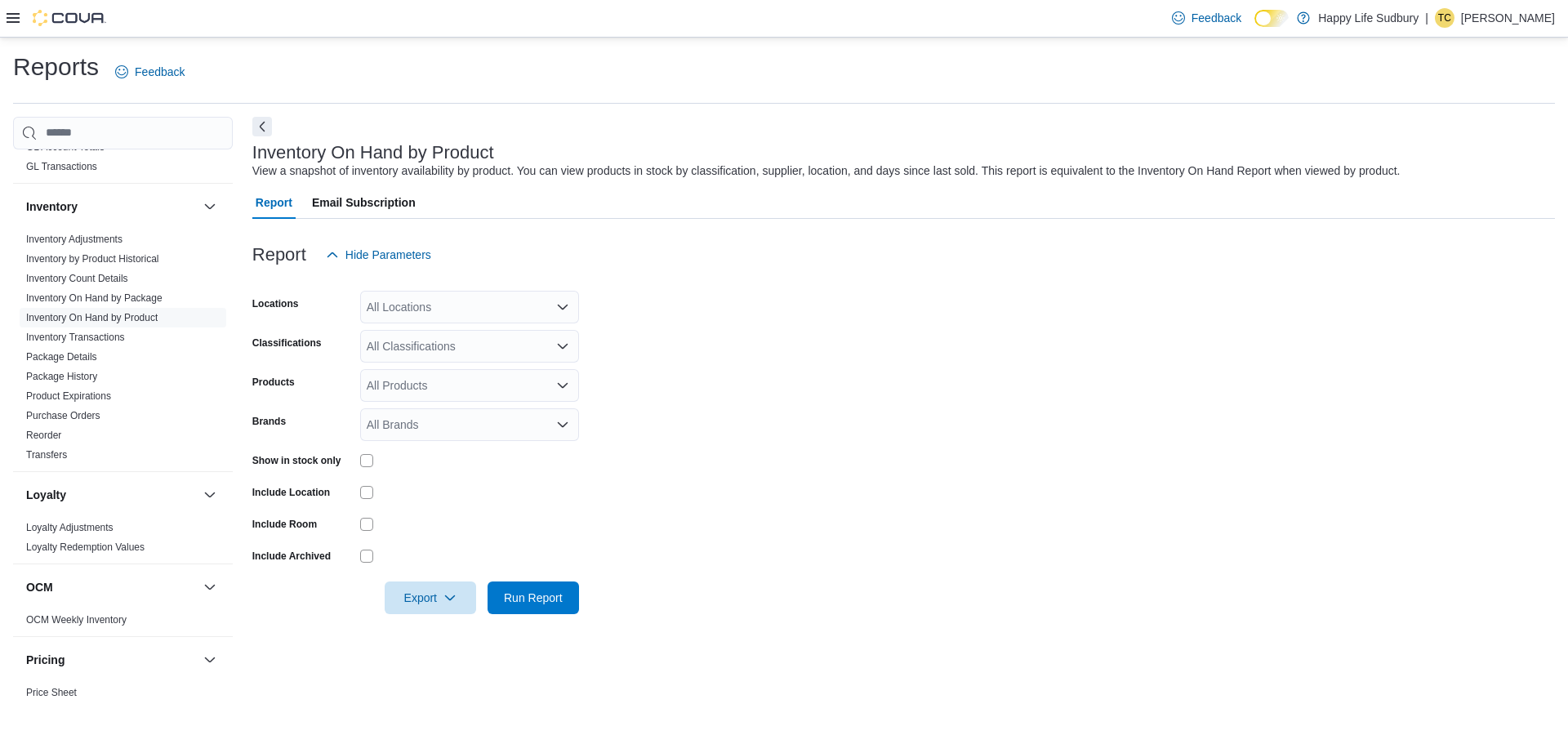
scroll to position [509, 0]
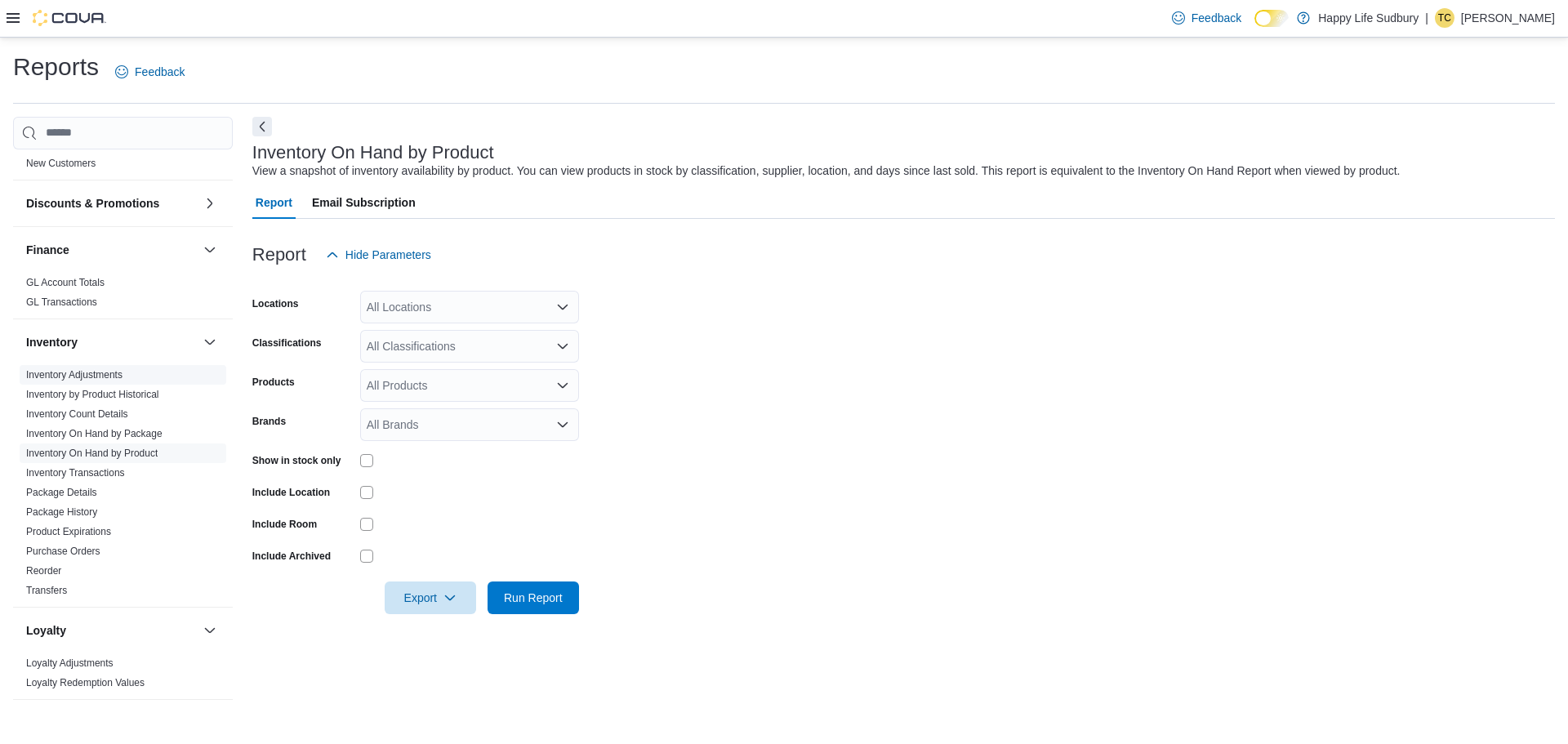
click at [81, 369] on link "Inventory Adjustments" at bounding box center [75, 374] width 96 height 12
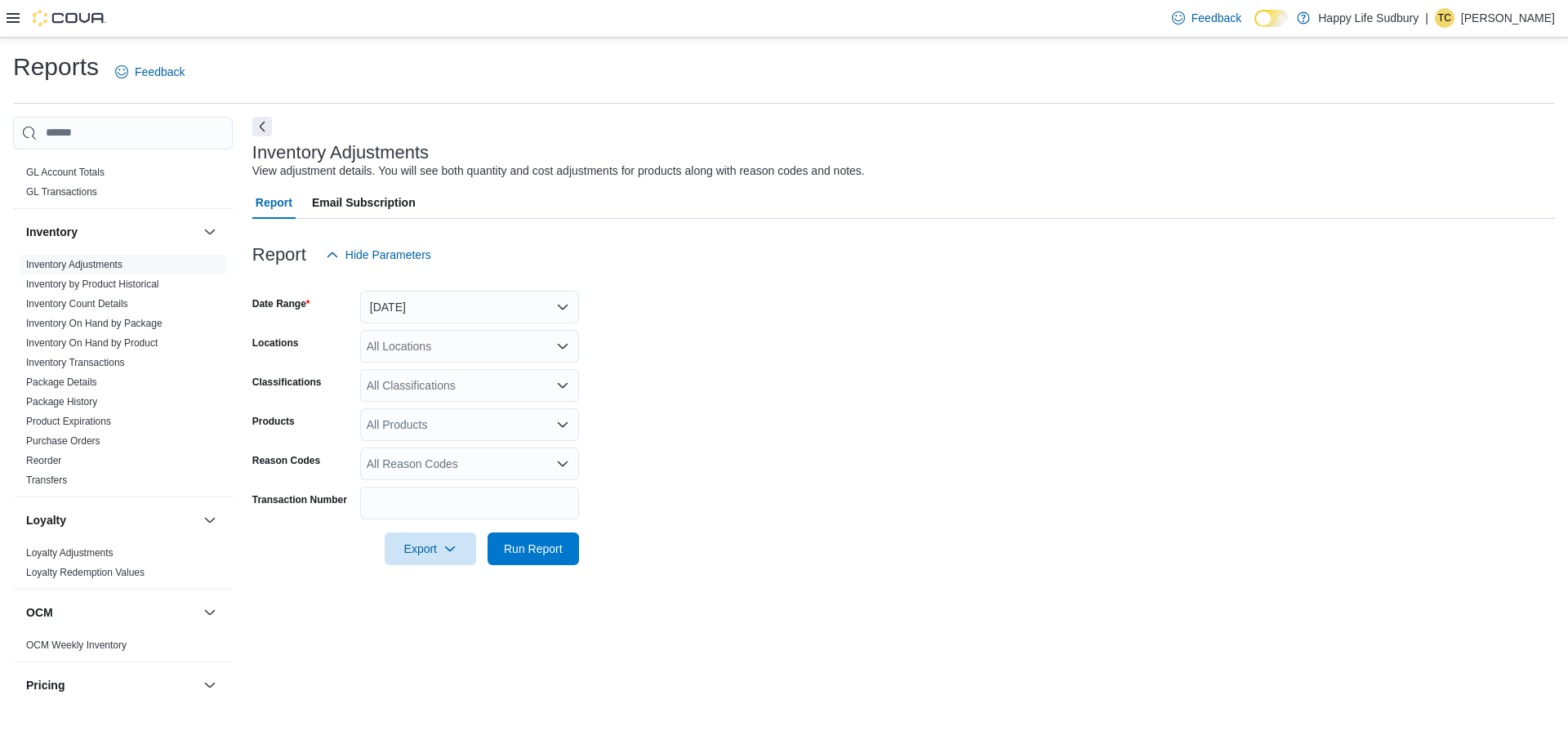
scroll to position [590, 0]
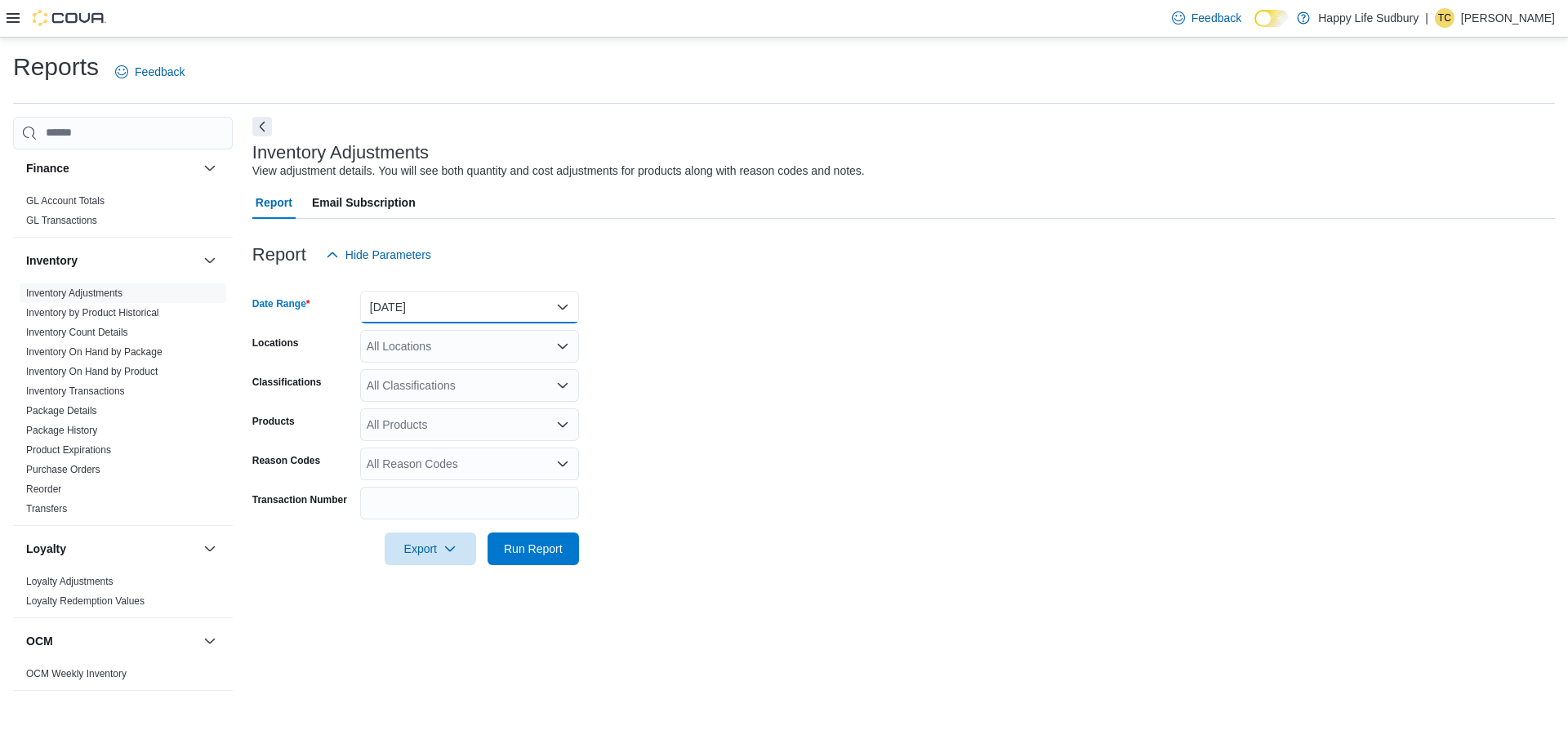
click at [544, 298] on button "[DATE]" at bounding box center [469, 307] width 219 height 33
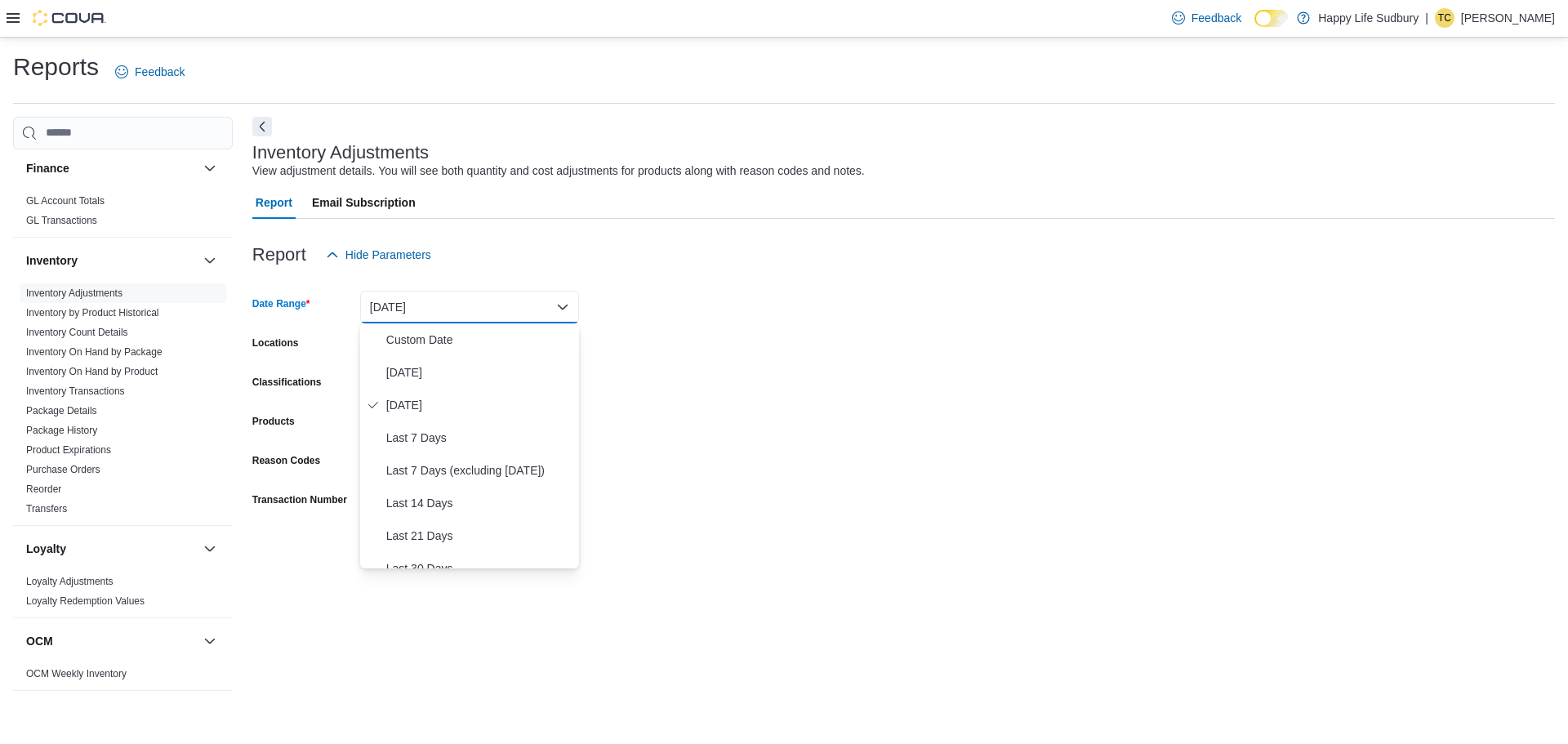
click at [544, 298] on button "[DATE]" at bounding box center [469, 307] width 219 height 33
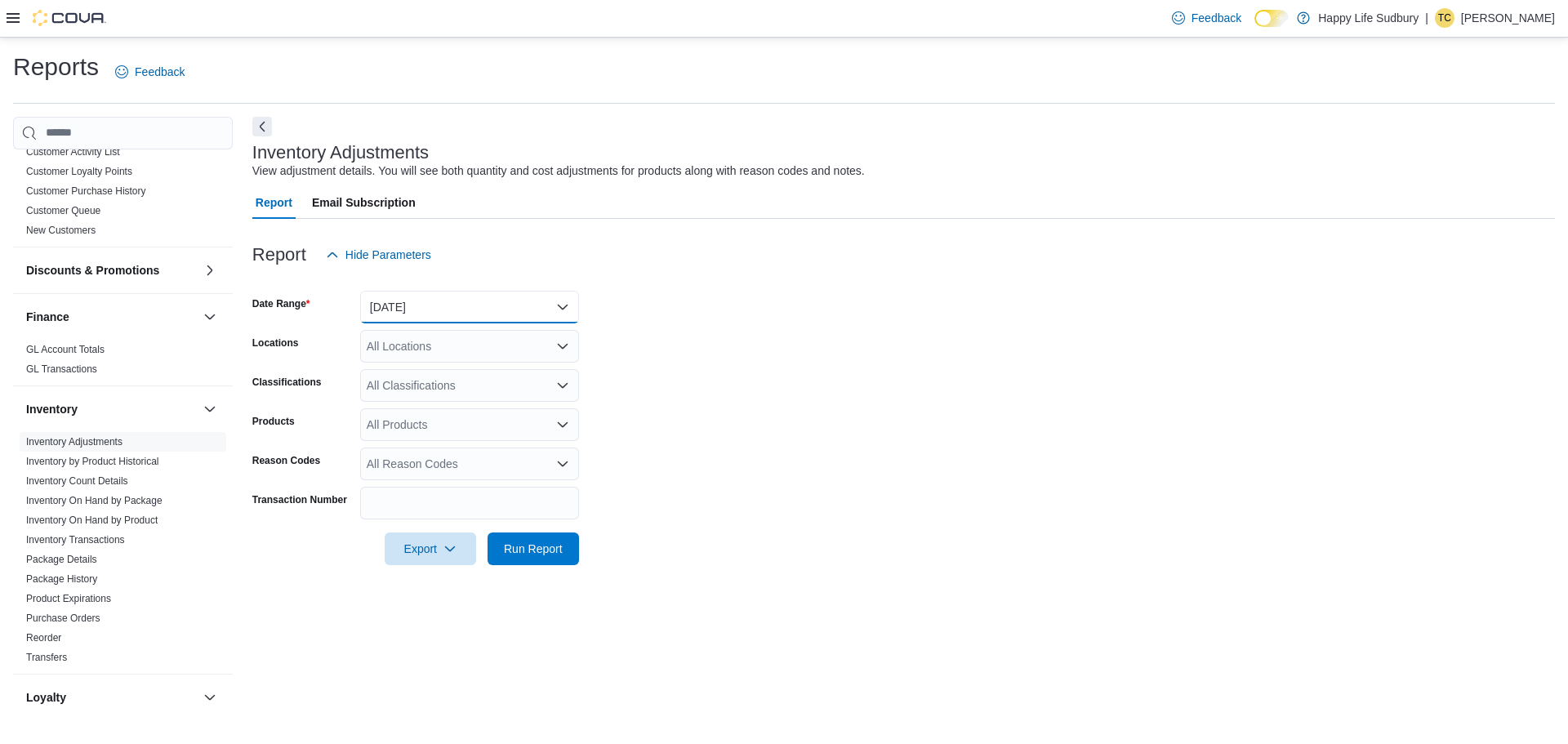
scroll to position [427, 0]
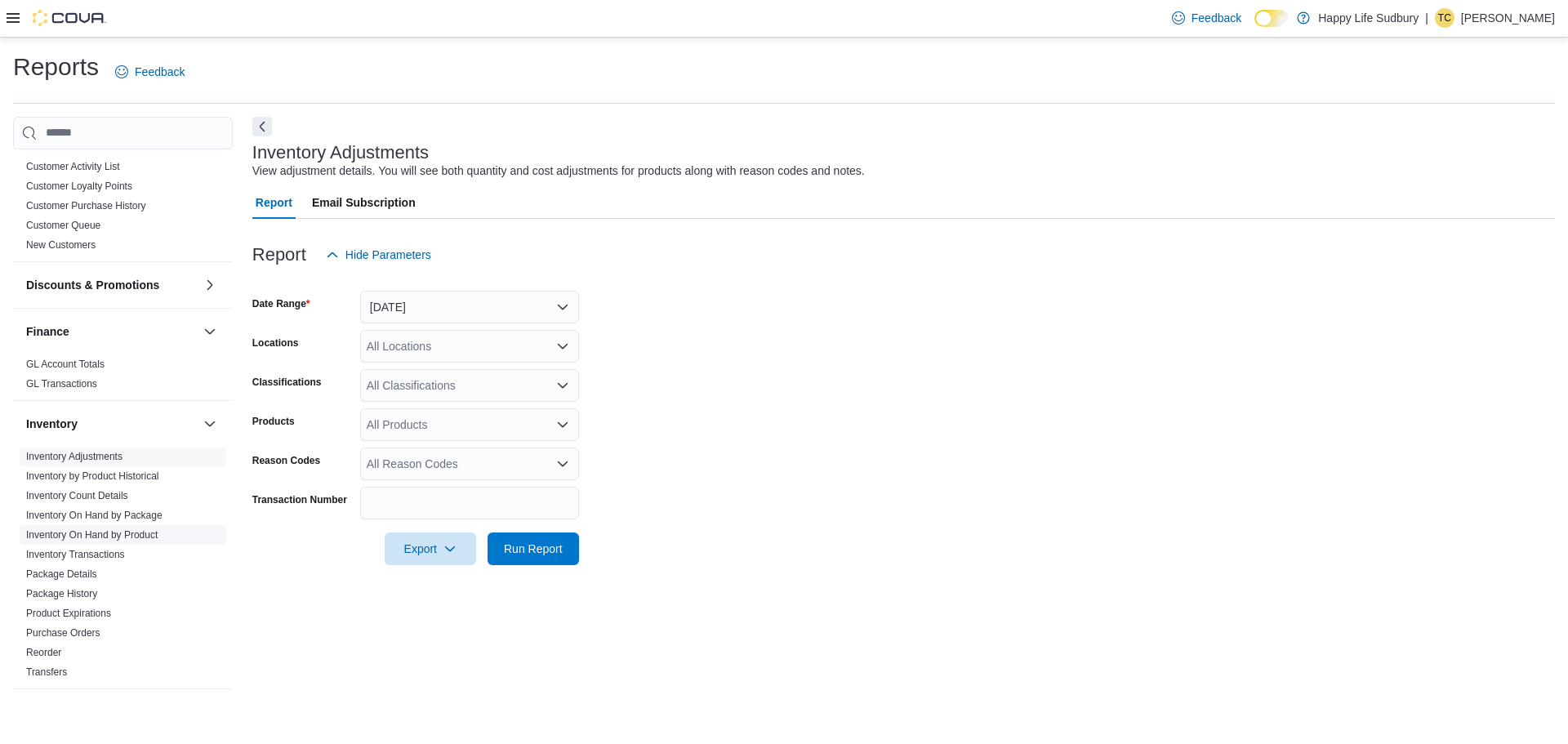
click at [141, 529] on link "Inventory On Hand by Product" at bounding box center [92, 534] width 132 height 12
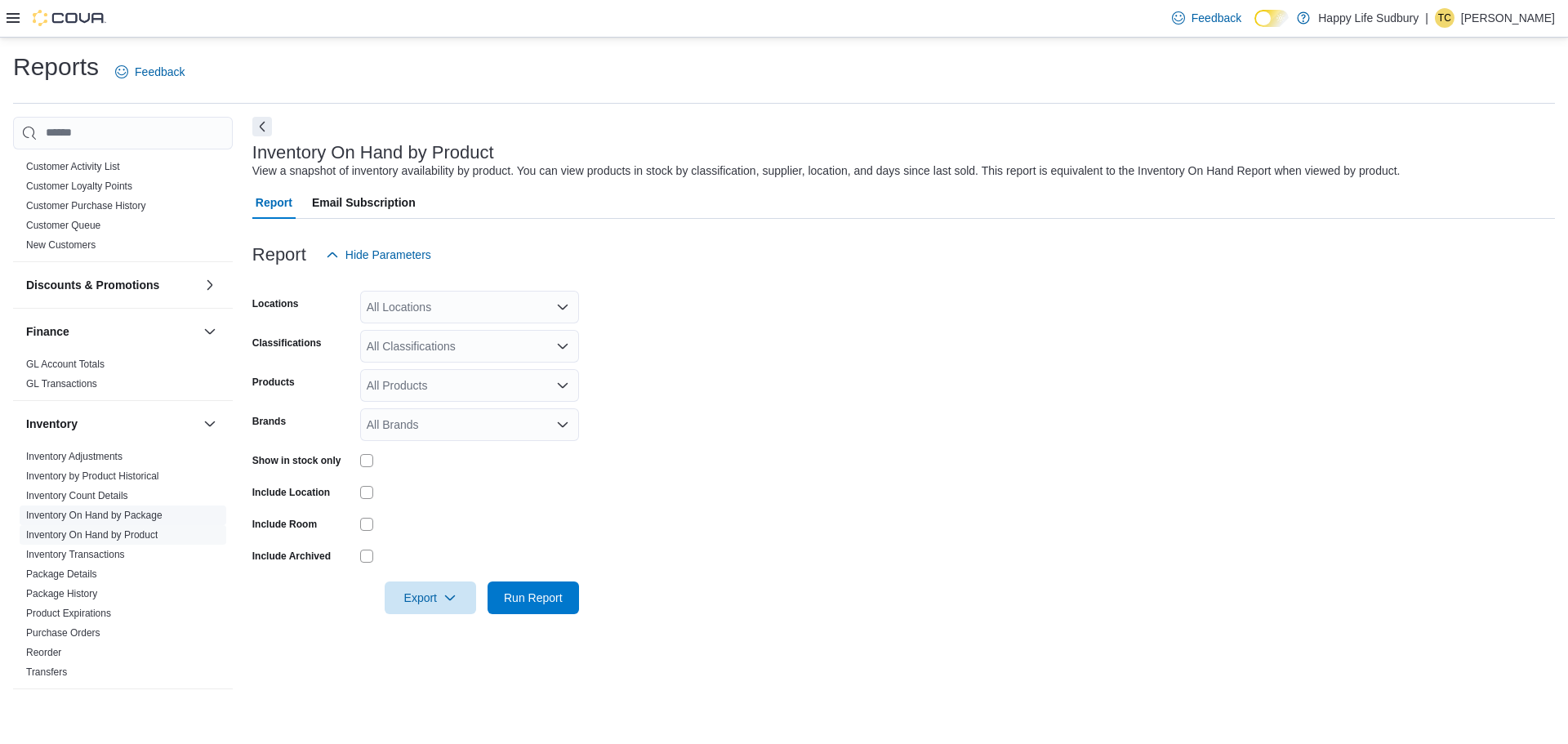
click at [141, 510] on link "Inventory On Hand by Package" at bounding box center [95, 515] width 136 height 12
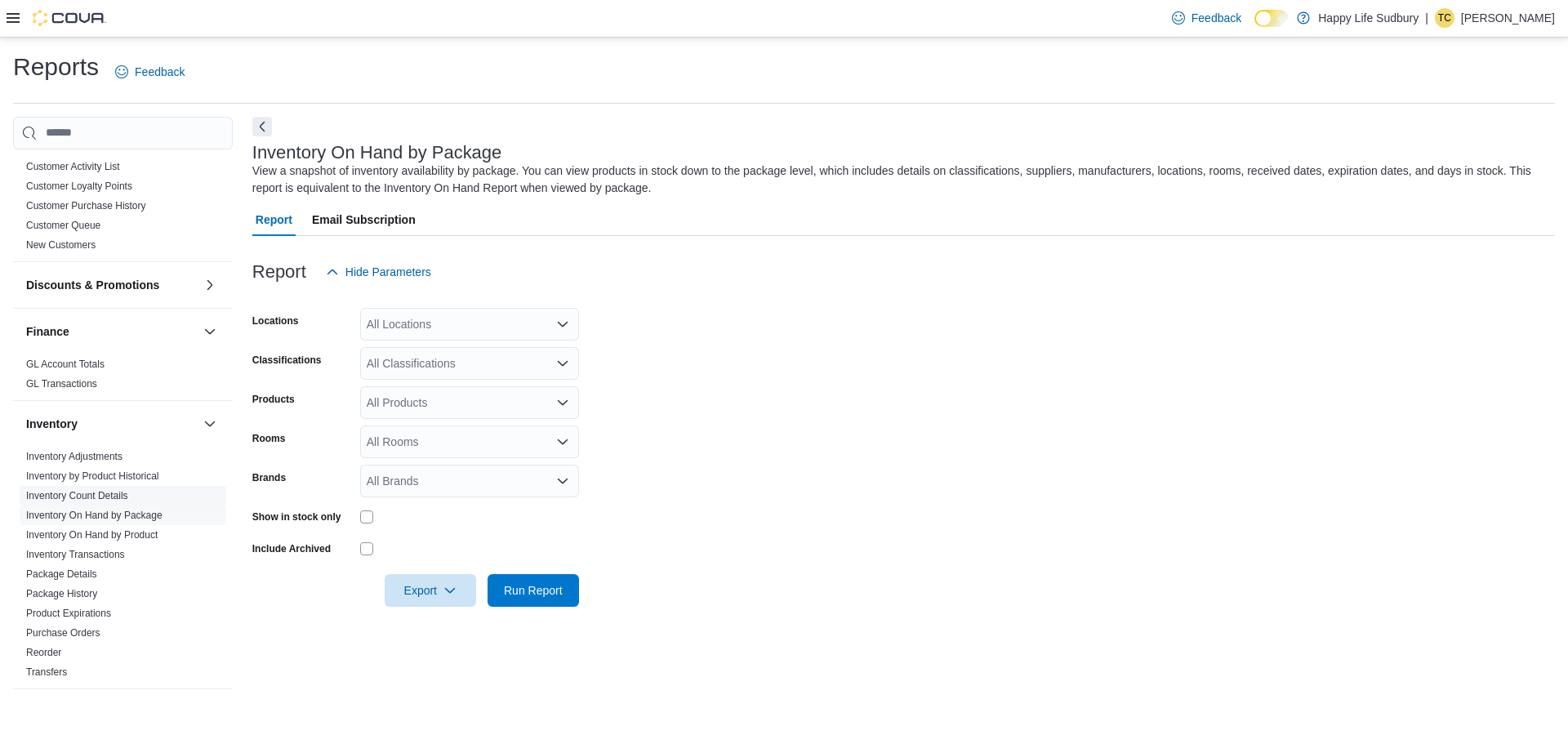
click at [115, 490] on link "Inventory Count Details" at bounding box center [77, 495] width 102 height 12
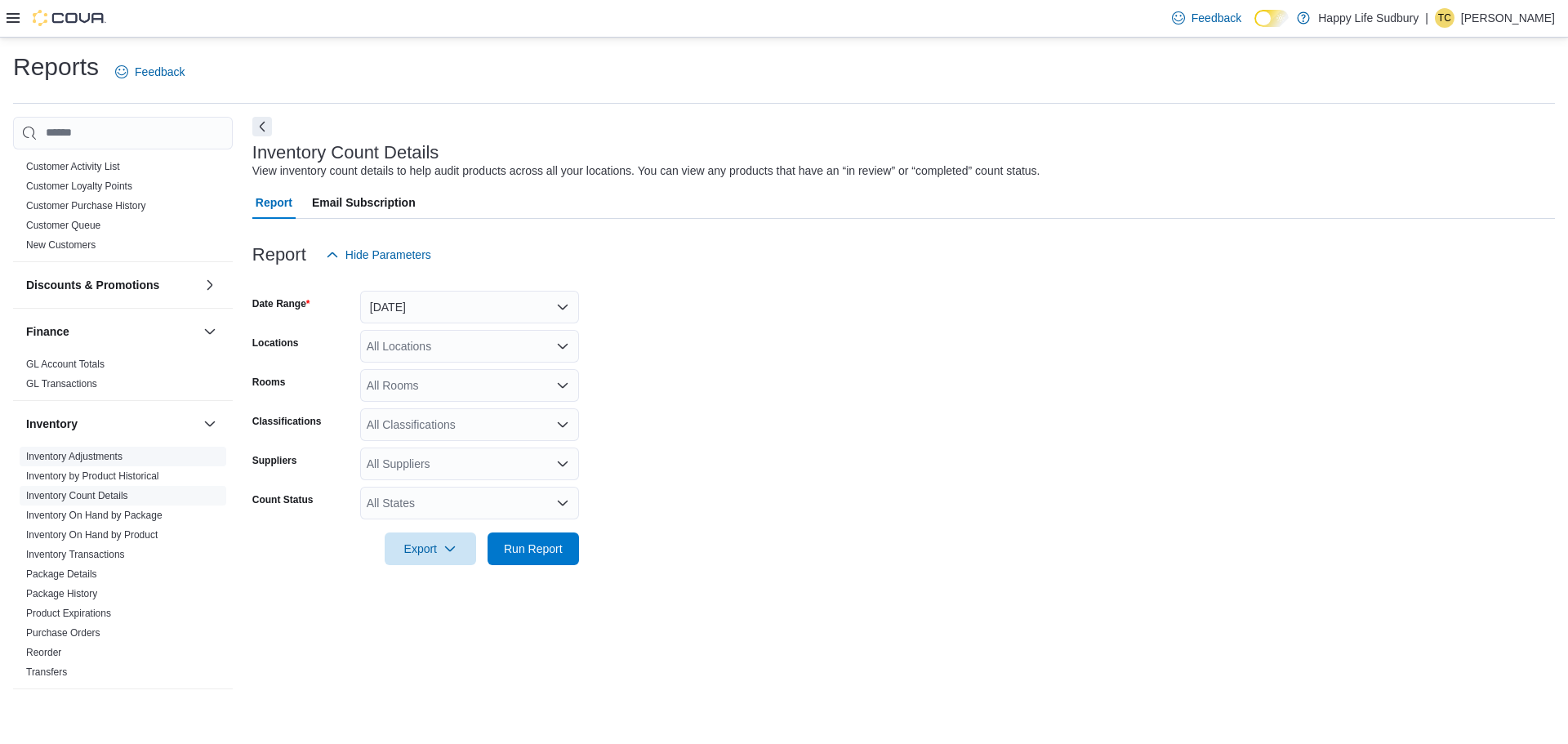
click at [145, 451] on span "Inventory Adjustments" at bounding box center [123, 456] width 206 height 20
click at [100, 451] on link "Inventory Adjustments" at bounding box center [75, 456] width 96 height 12
click at [105, 451] on link "Inventory Adjustments" at bounding box center [75, 456] width 96 height 12
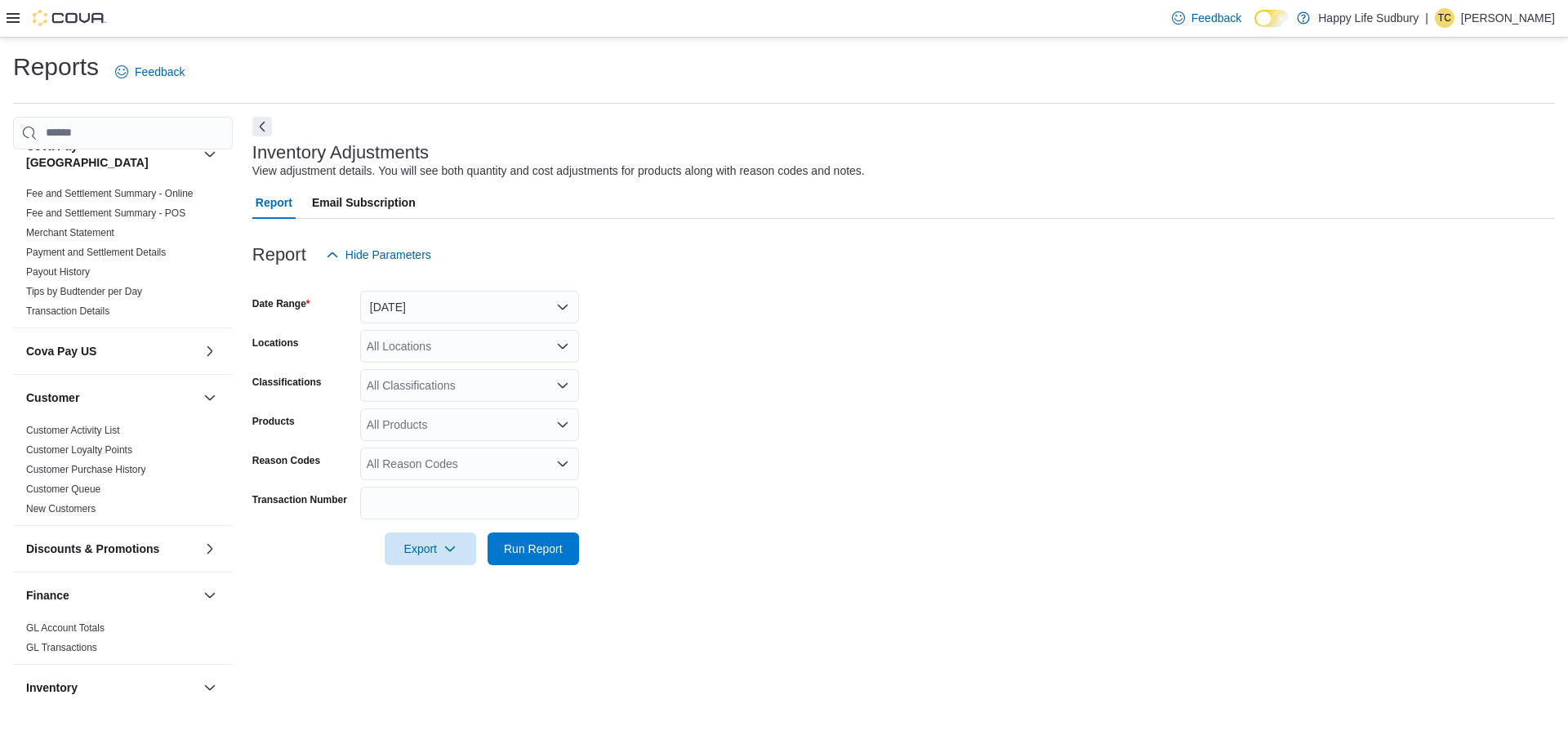
scroll to position [490, 0]
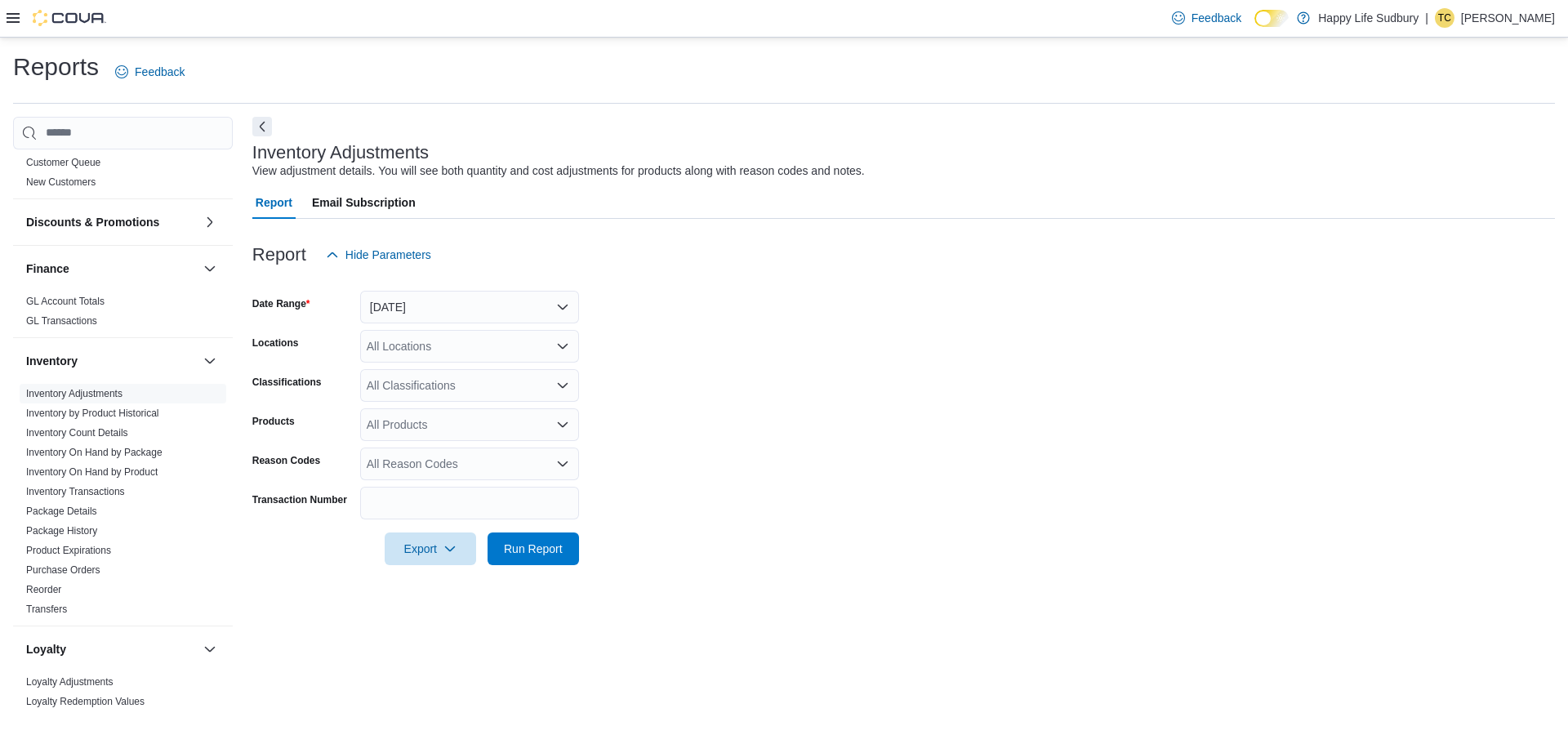
click at [382, 204] on span "Email Subscription" at bounding box center [364, 203] width 104 height 33
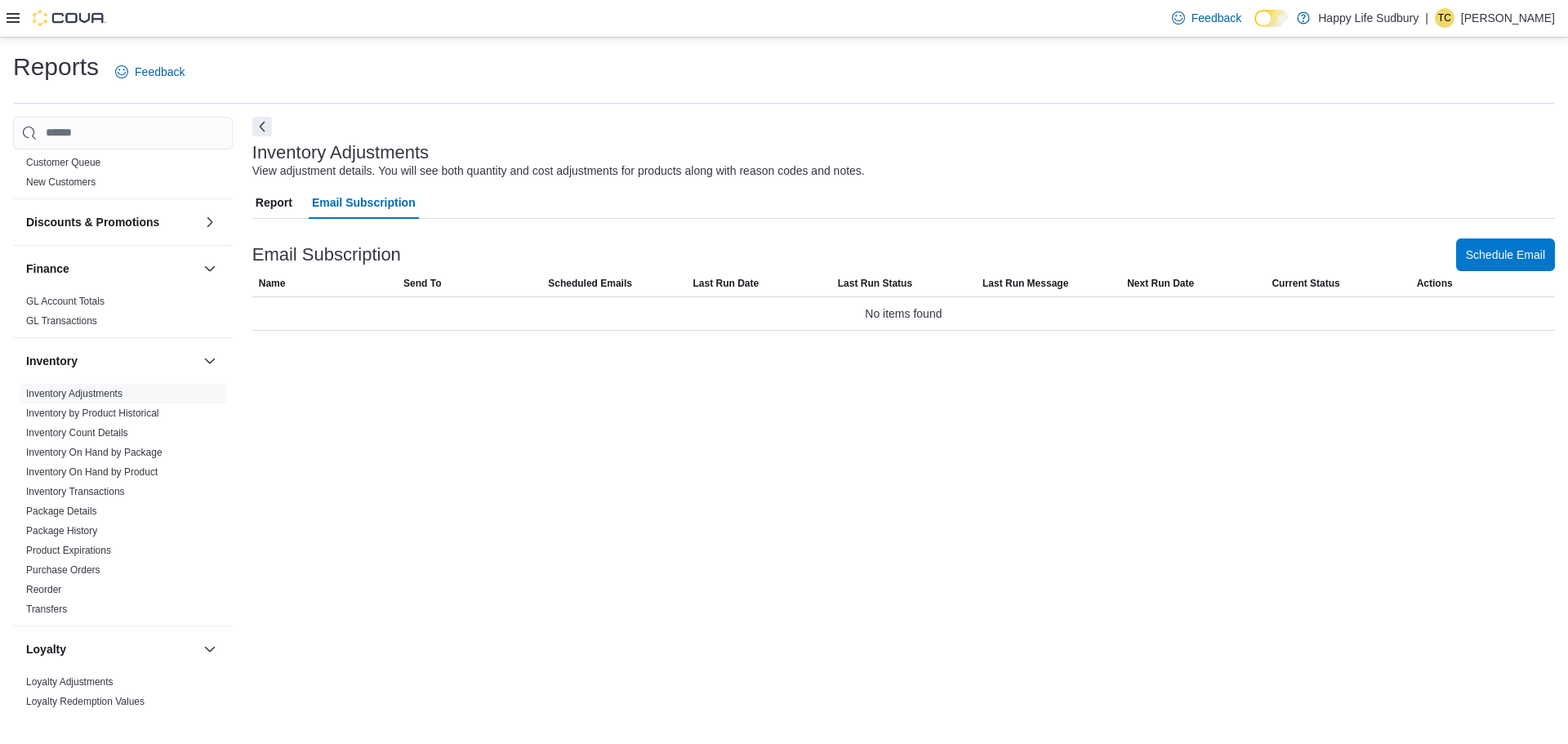
click at [269, 197] on span "Report" at bounding box center [274, 203] width 36 height 33
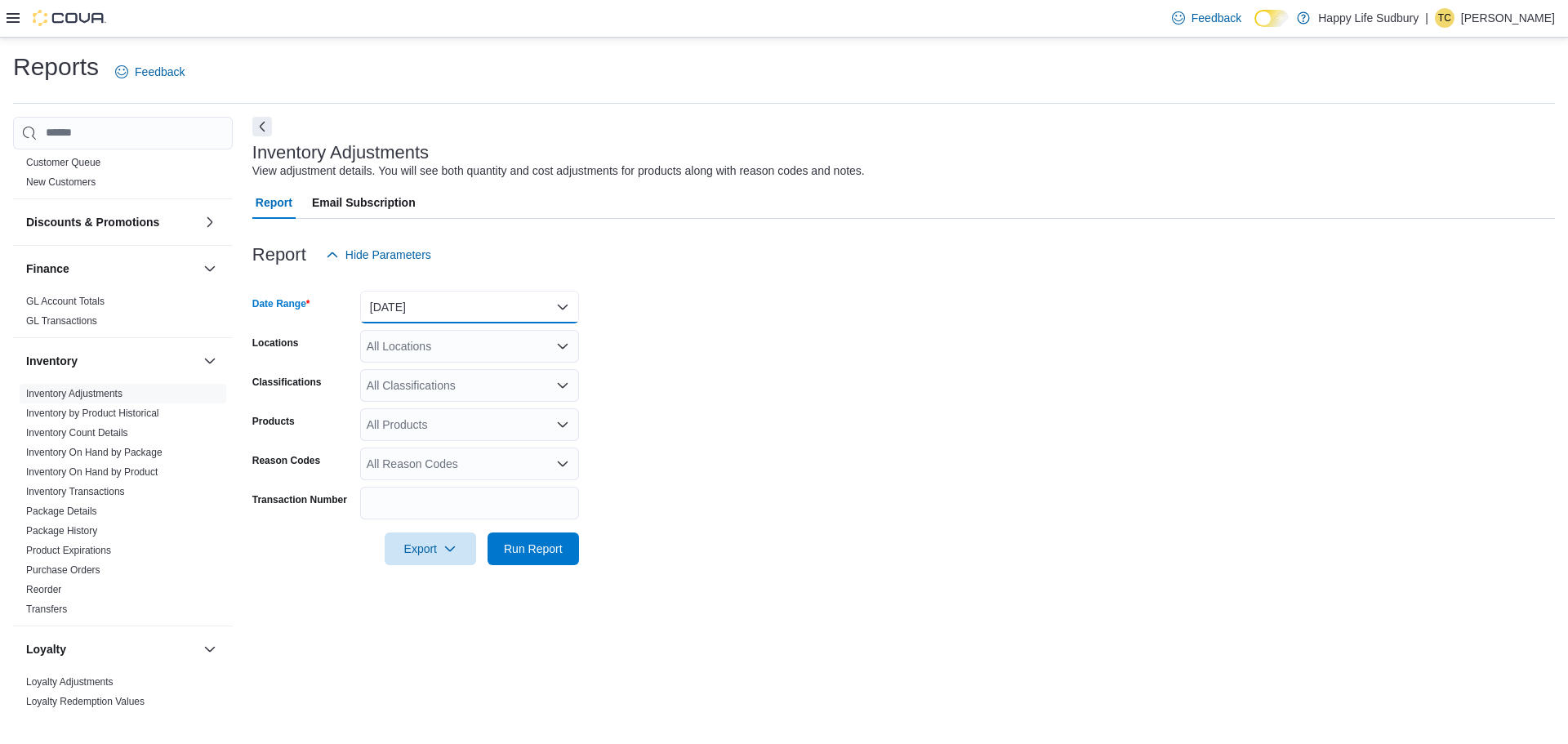
click at [514, 297] on button "[DATE]" at bounding box center [469, 307] width 219 height 33
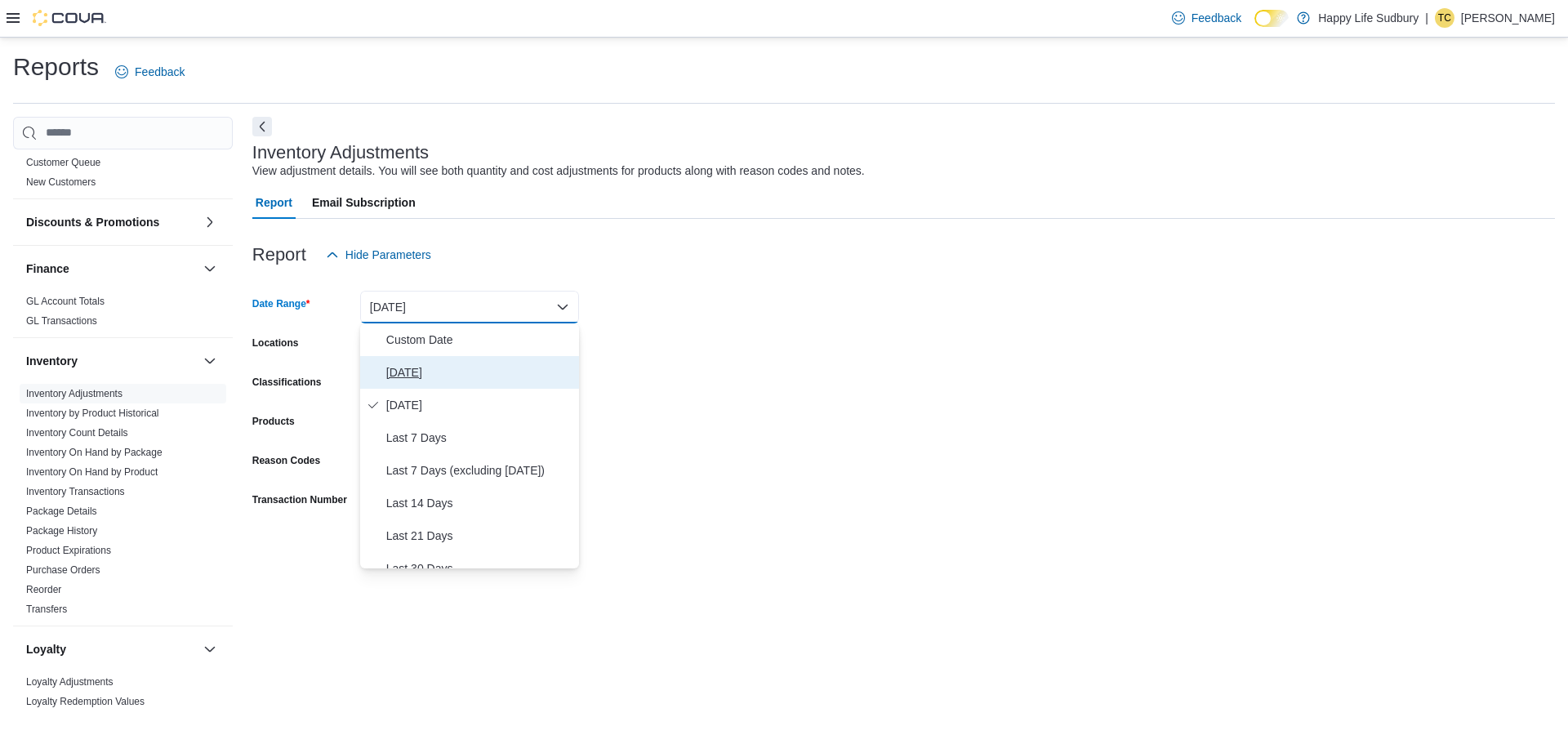
click at [401, 375] on span "[DATE]" at bounding box center [479, 372] width 186 height 20
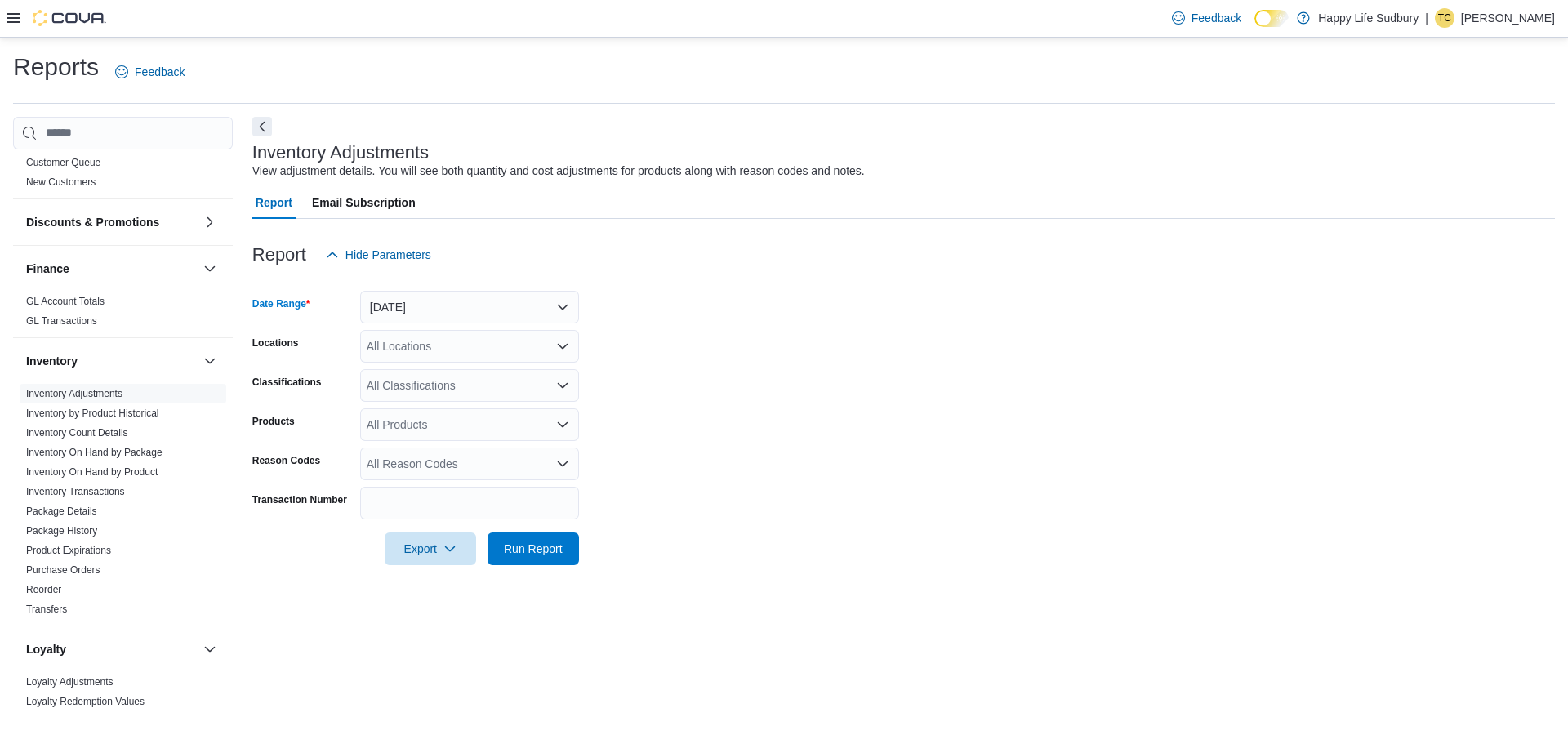
click at [739, 366] on form "Date Range [DATE] Locations All Locations Classifications All Classifications P…" at bounding box center [904, 417] width 1303 height 293
click at [516, 341] on div "All Locations" at bounding box center [469, 346] width 219 height 33
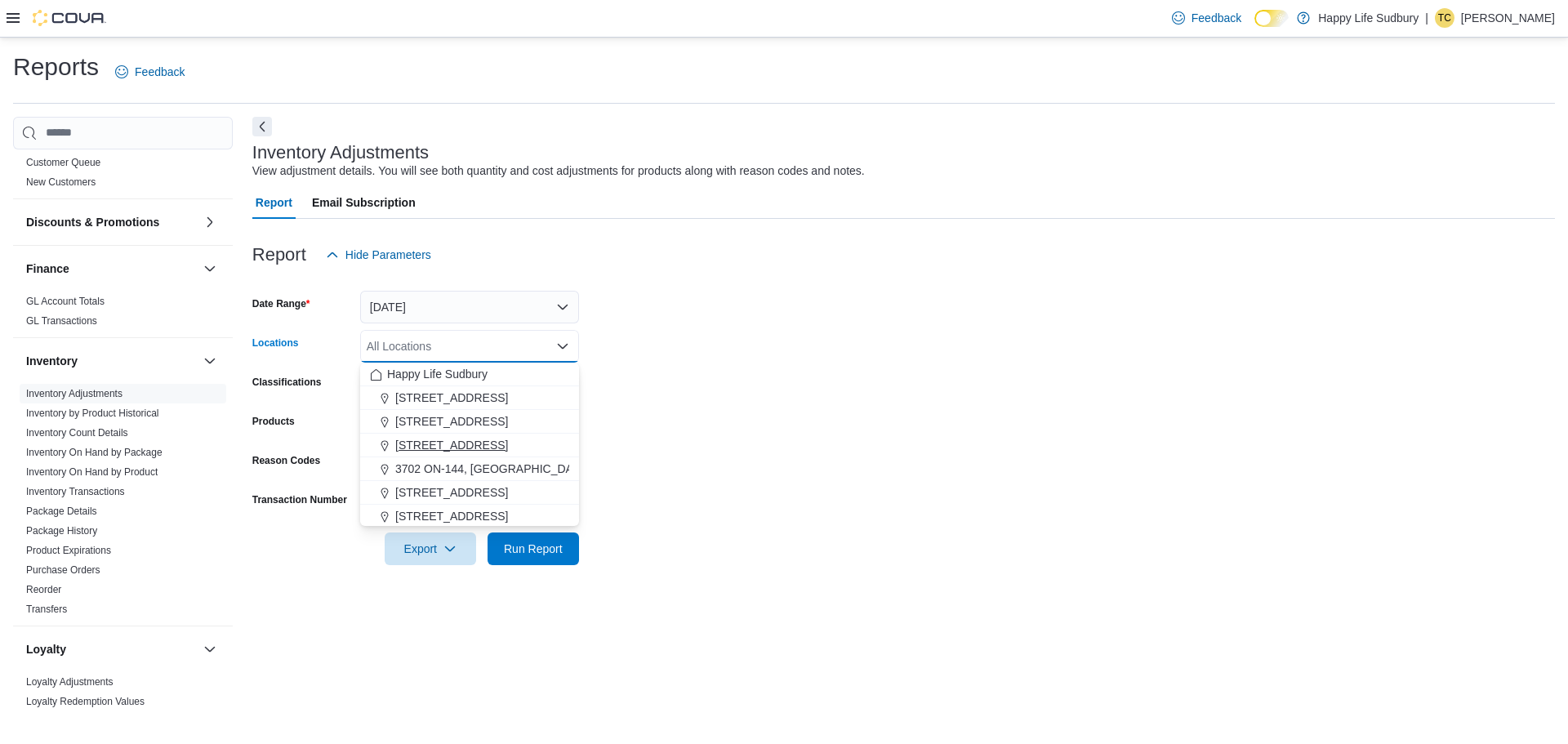
click at [500, 441] on span "[STREET_ADDRESS]" at bounding box center [452, 445] width 113 height 16
click at [752, 412] on form "Date Range [DATE] Locations [STREET_ADDRESS] Combo box. Selected. [STREET_ADDRE…" at bounding box center [904, 417] width 1303 height 293
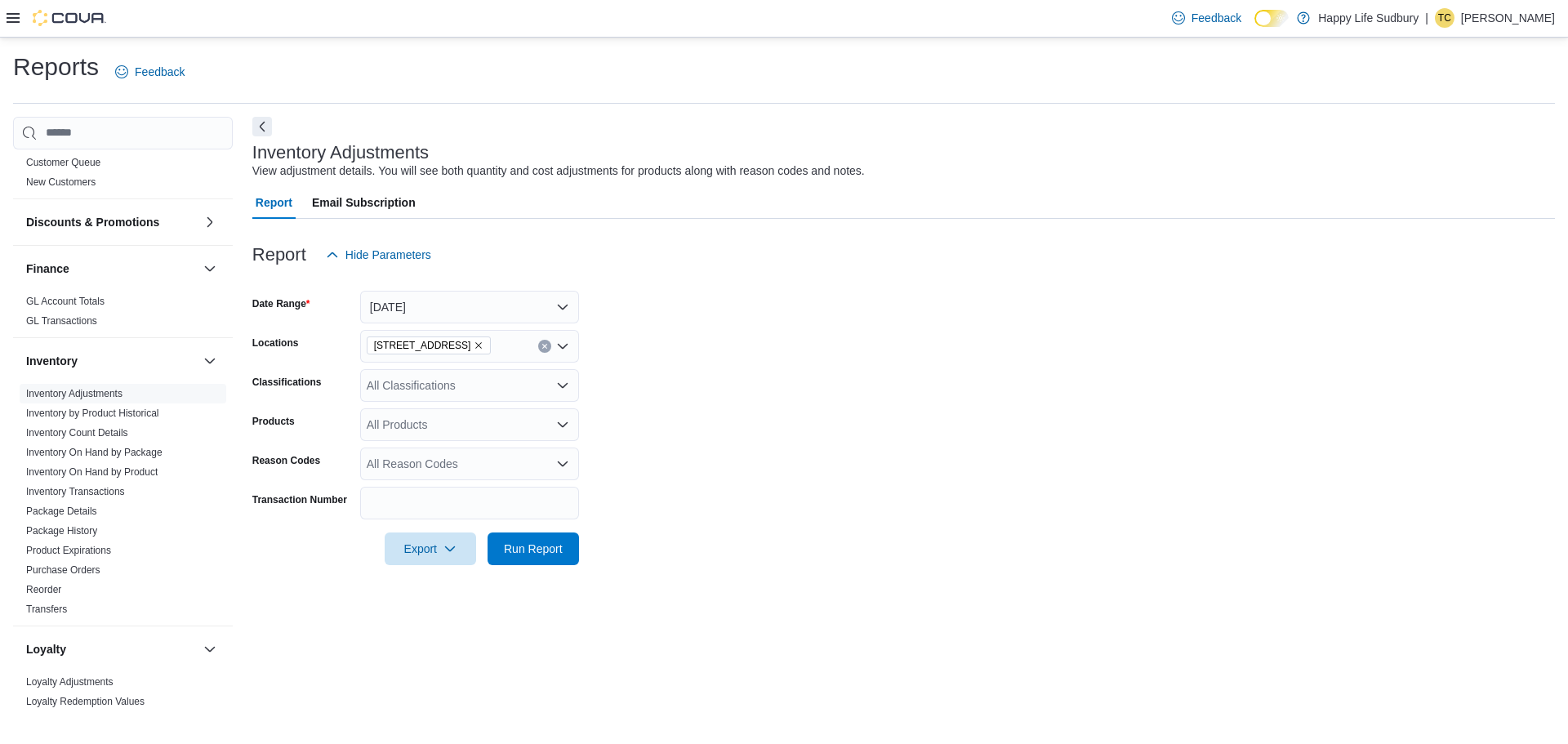
click at [473, 383] on div "All Classifications" at bounding box center [469, 385] width 219 height 33
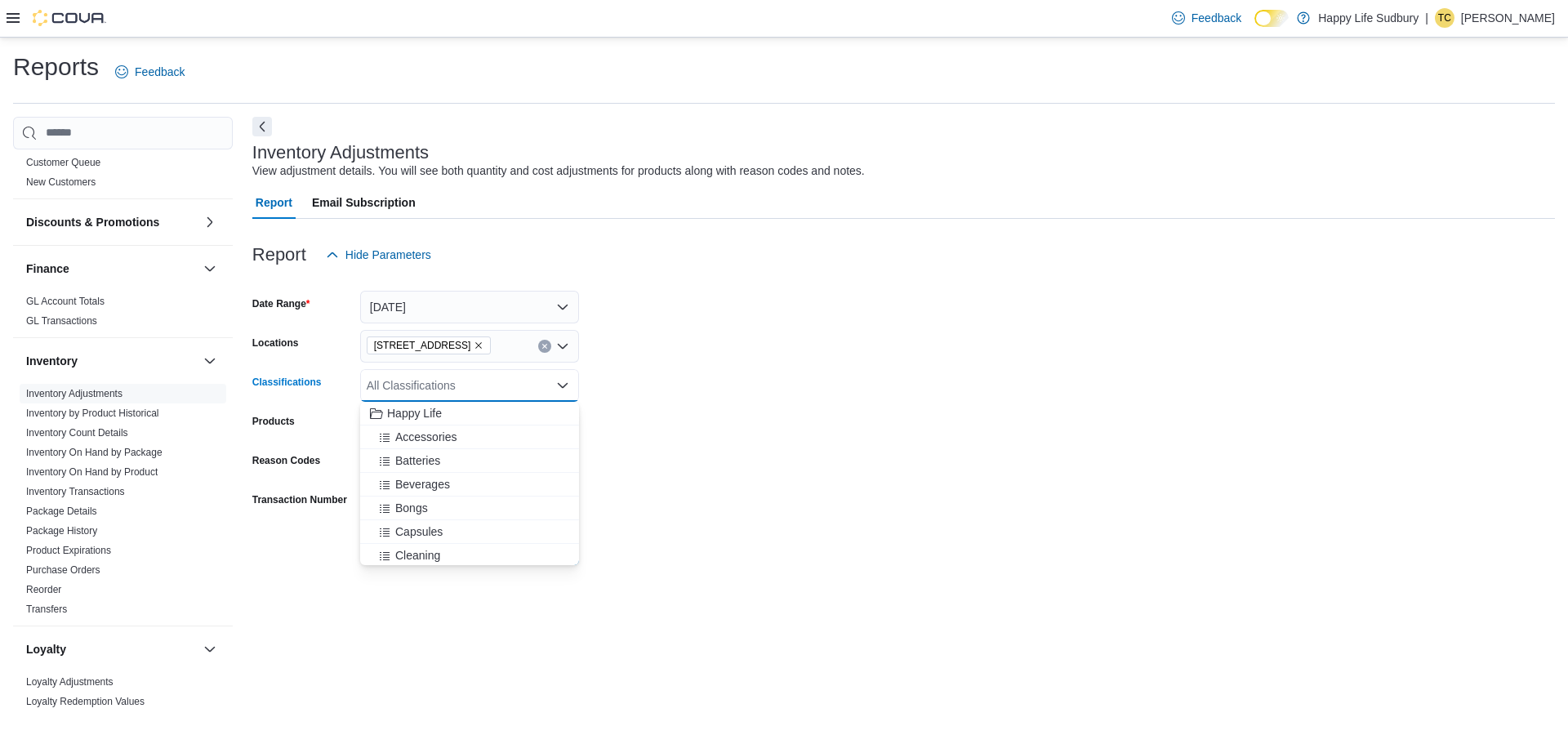
click at [911, 432] on form "Date Range [DATE] Locations [STREET_ADDRESS] Classifications All Classification…" at bounding box center [904, 417] width 1303 height 293
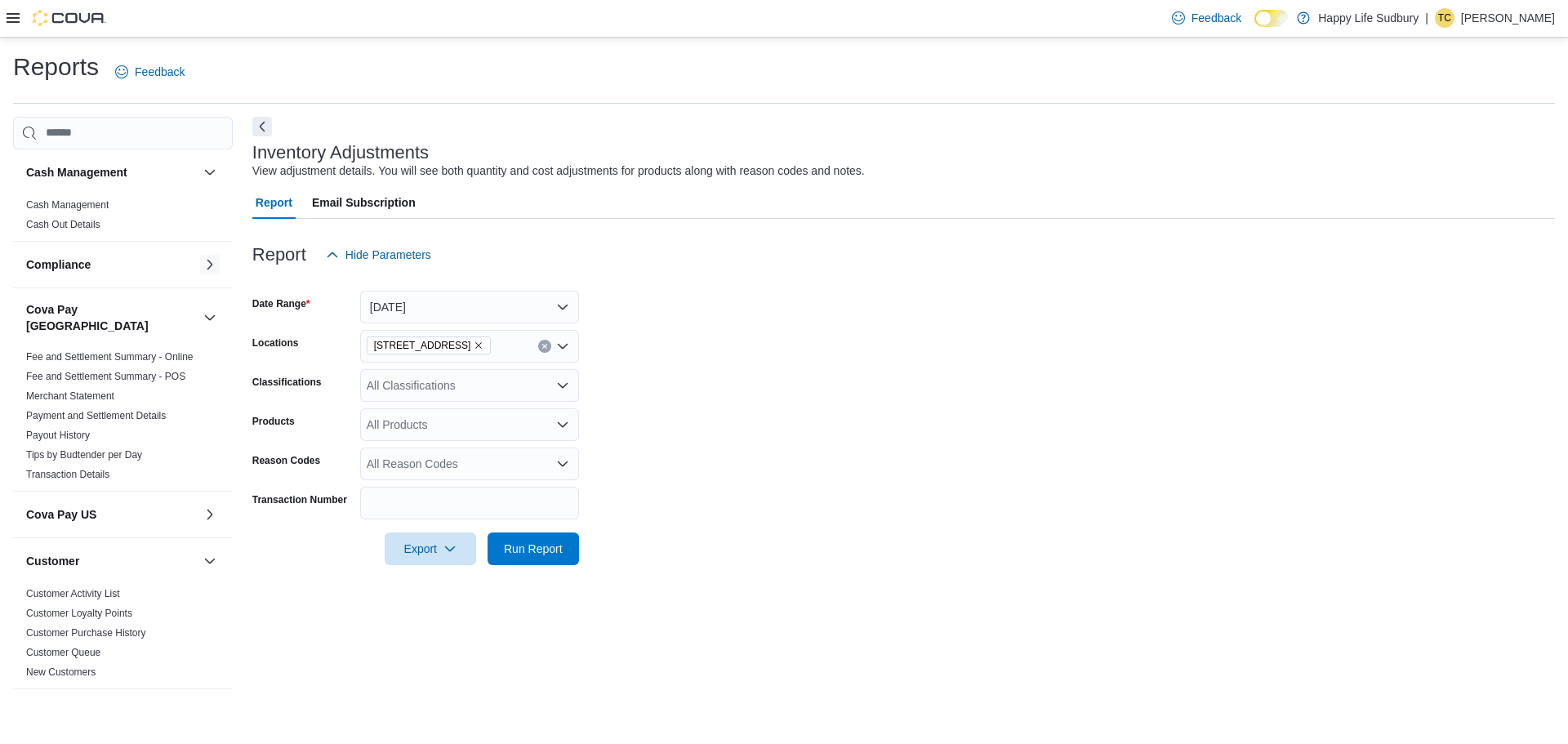
click at [200, 261] on button "button" at bounding box center [210, 264] width 20 height 20
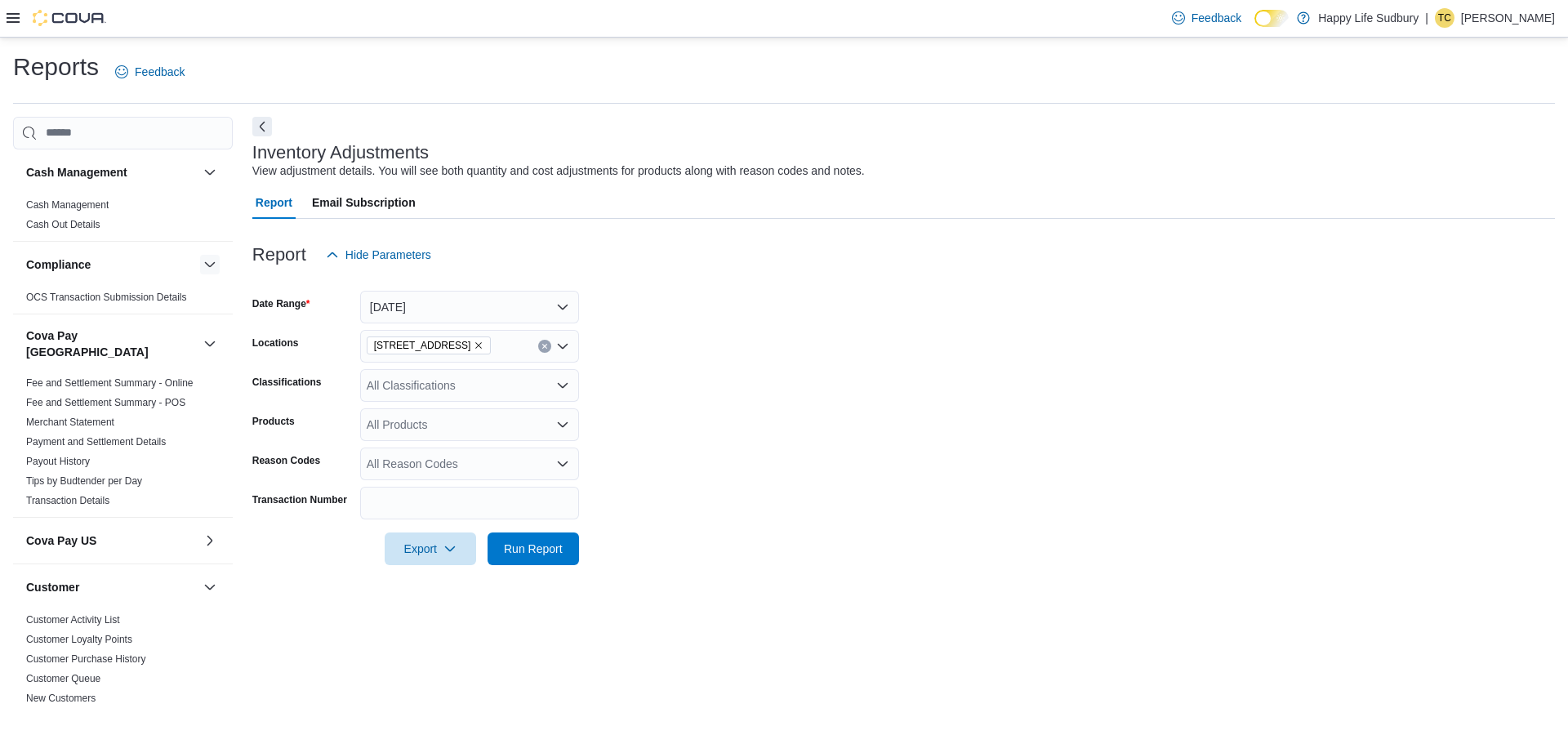
click at [200, 261] on button "button" at bounding box center [210, 264] width 20 height 20
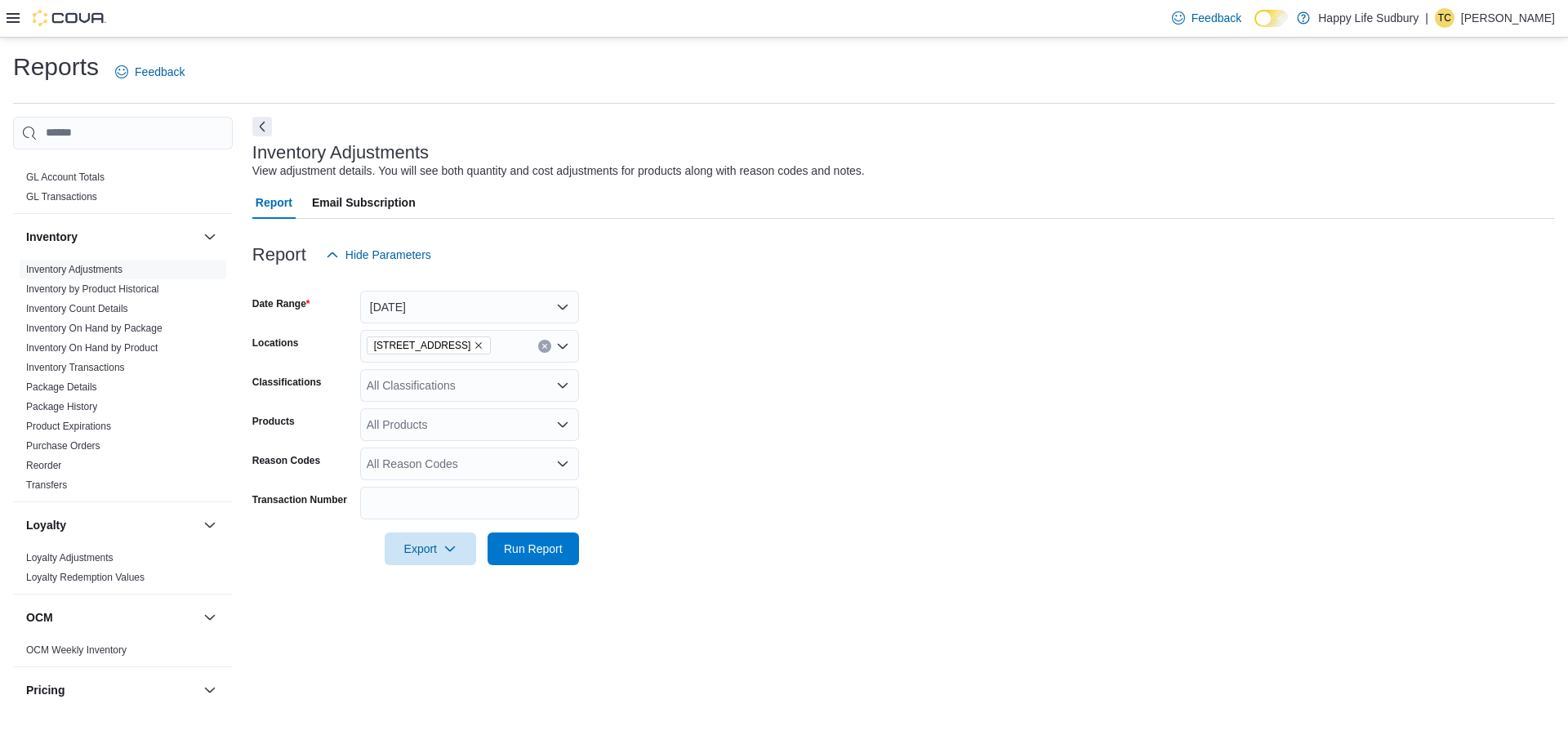
scroll to position [653, 0]
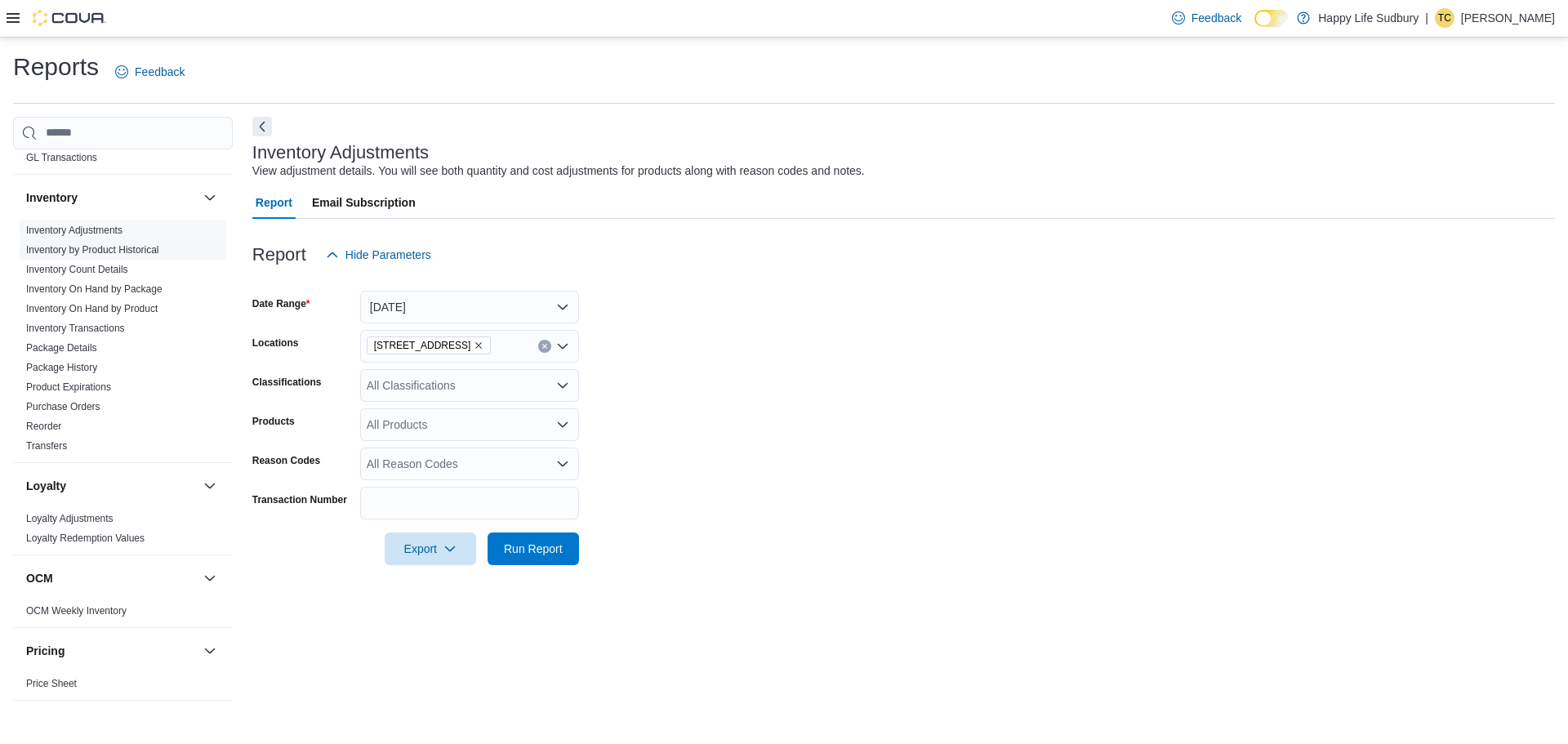
click at [125, 244] on link "Inventory by Product Historical" at bounding box center [93, 250] width 133 height 12
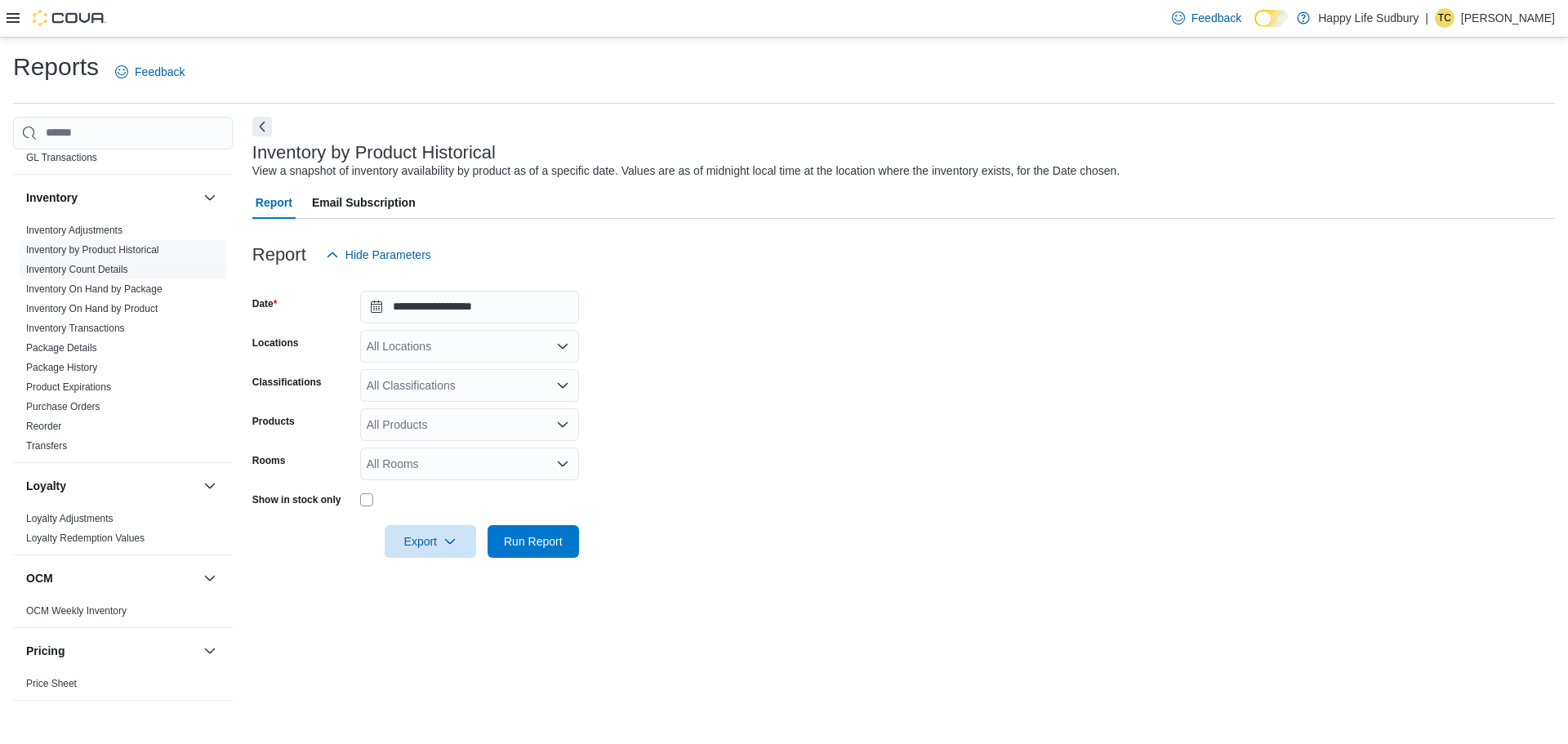
click at [117, 263] on link "Inventory Count Details" at bounding box center [77, 269] width 102 height 12
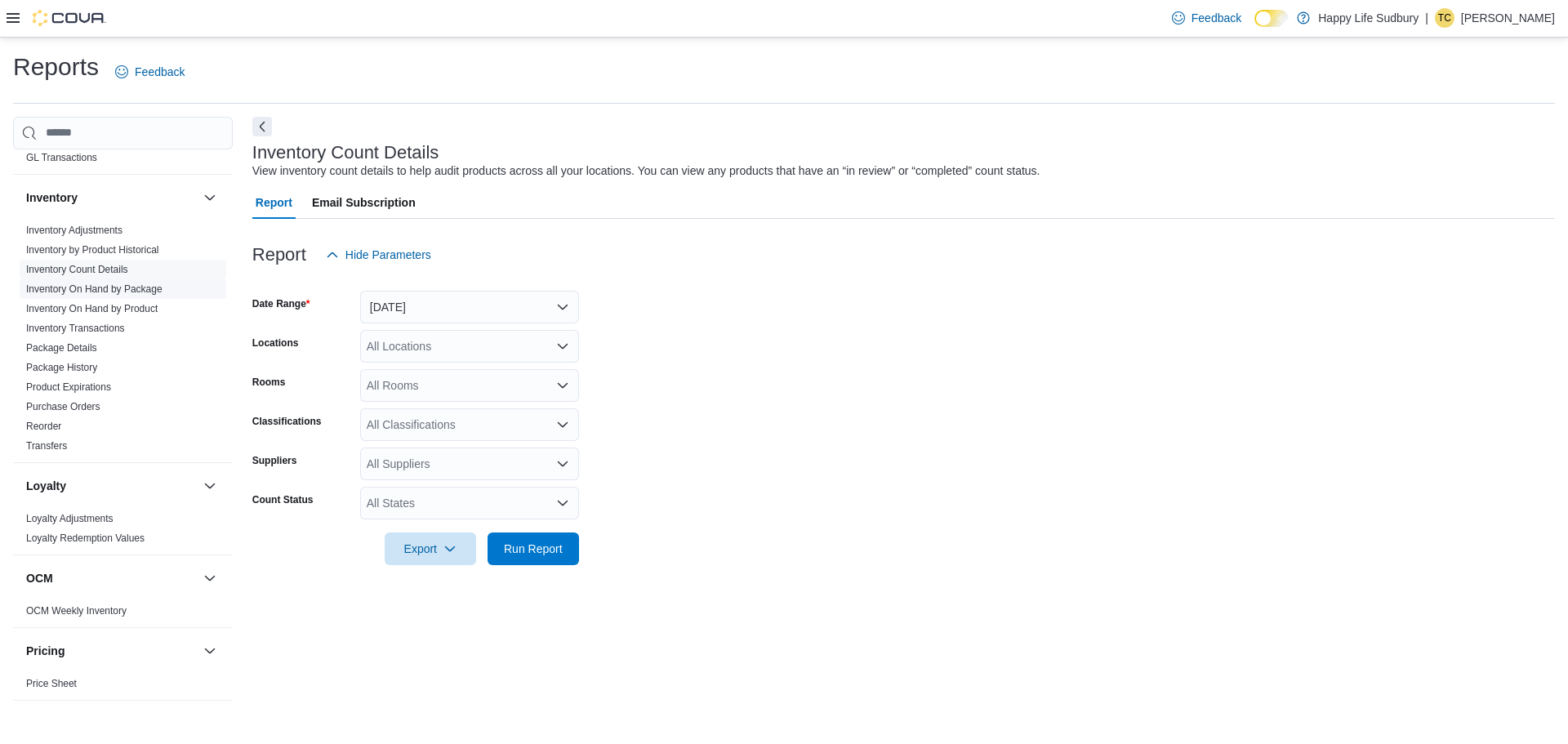
click at [144, 283] on link "Inventory On Hand by Package" at bounding box center [95, 289] width 136 height 12
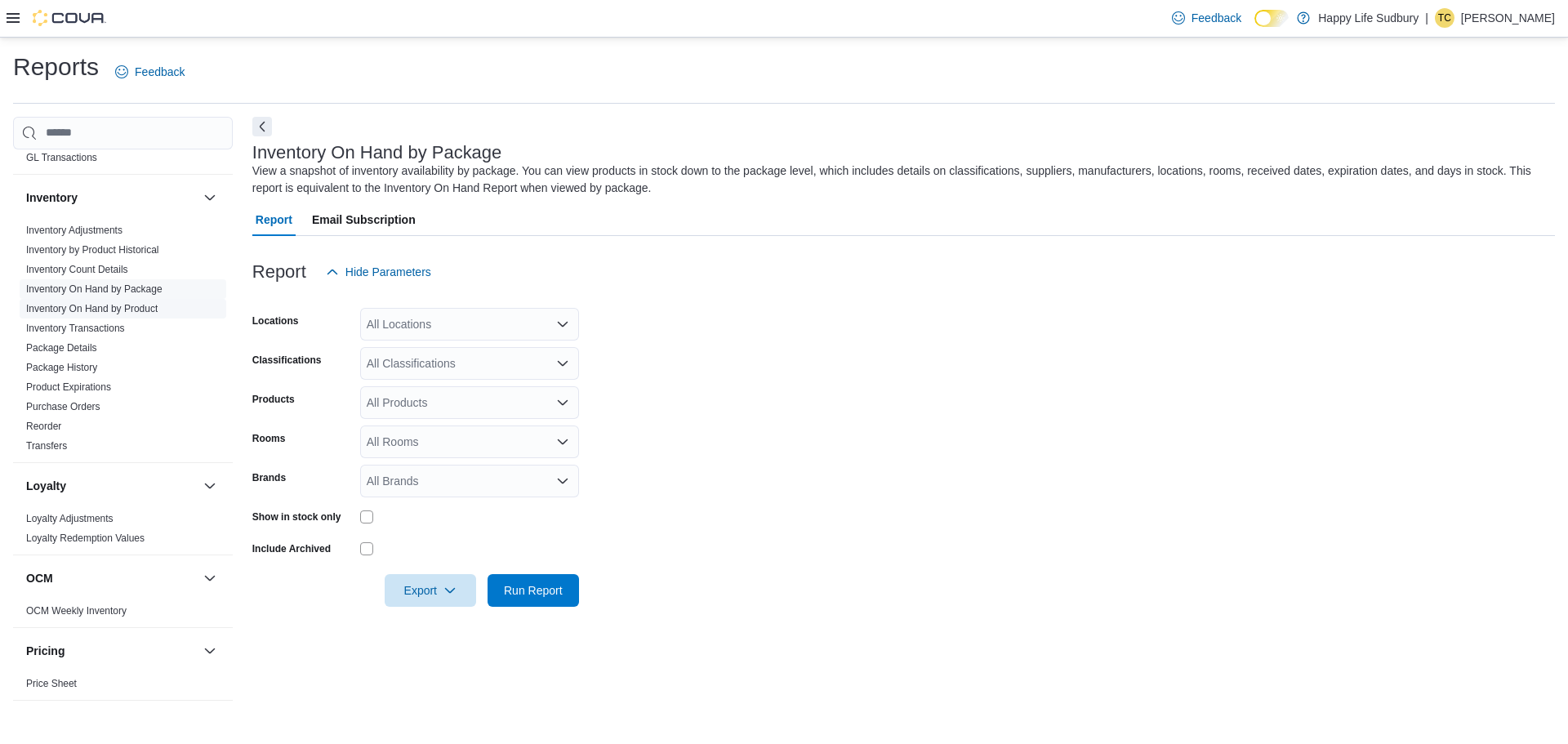
click at [134, 303] on link "Inventory On Hand by Product" at bounding box center [92, 308] width 132 height 12
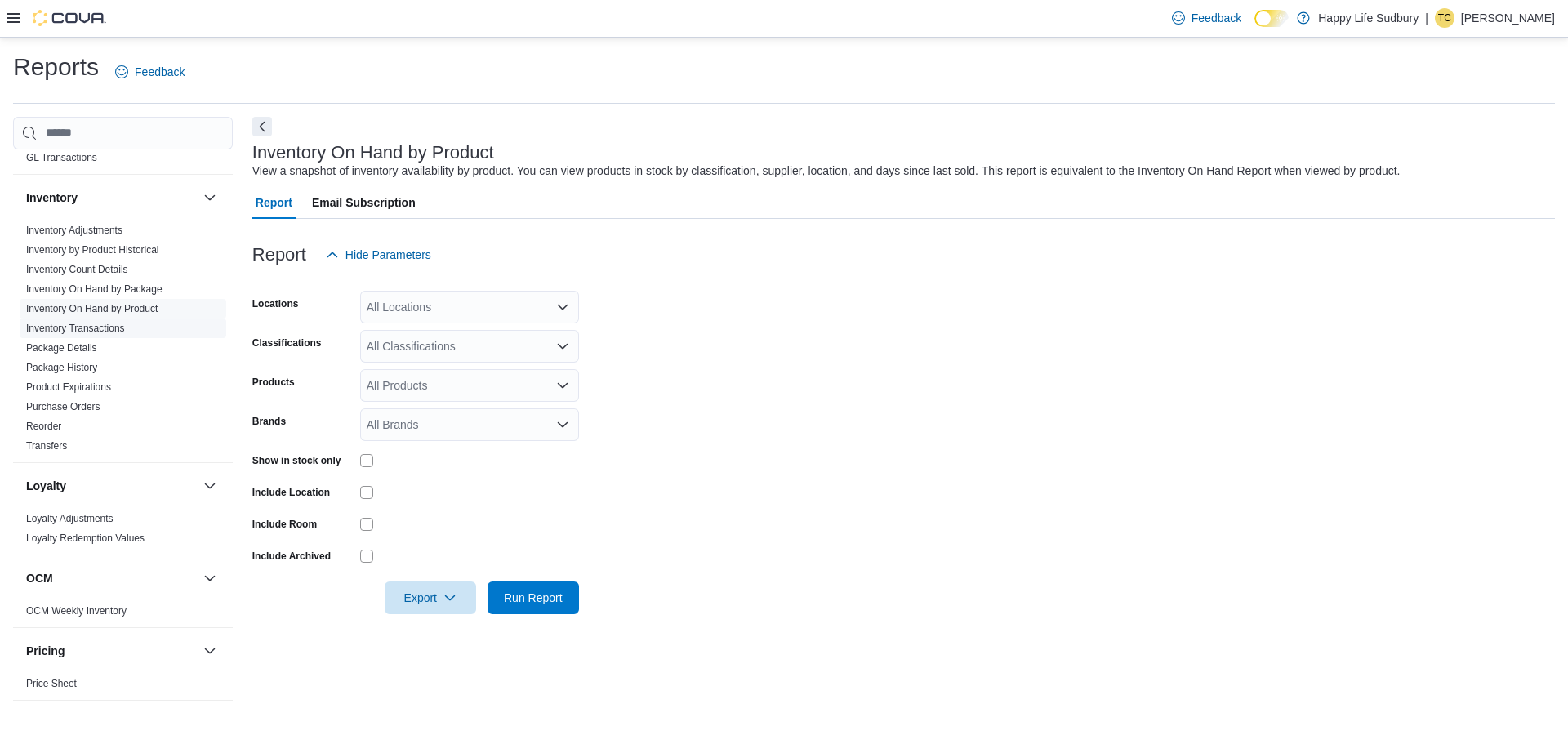
click at [106, 322] on link "Inventory Transactions" at bounding box center [75, 328] width 99 height 12
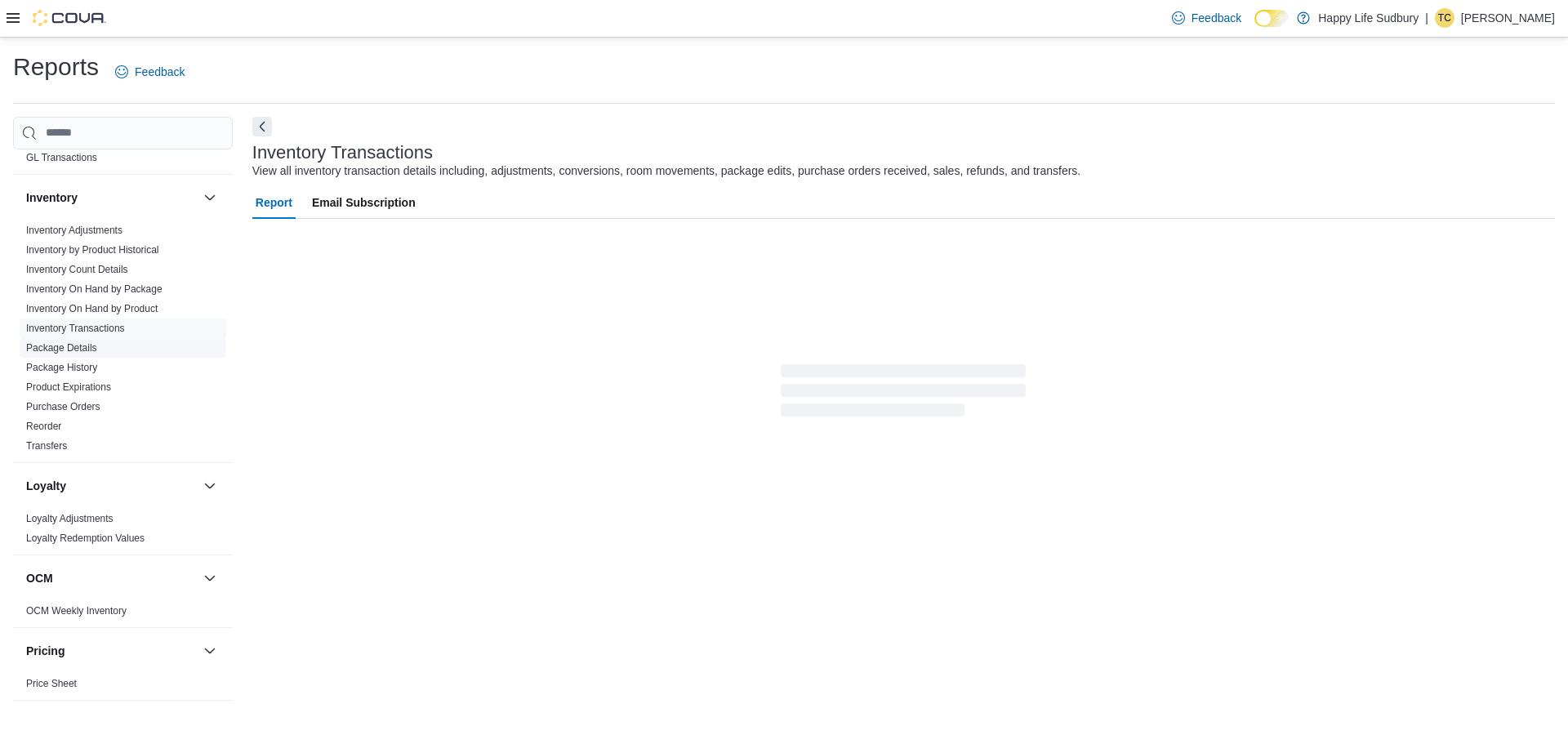
click at [73, 342] on link "Package Details" at bounding box center [62, 347] width 71 height 12
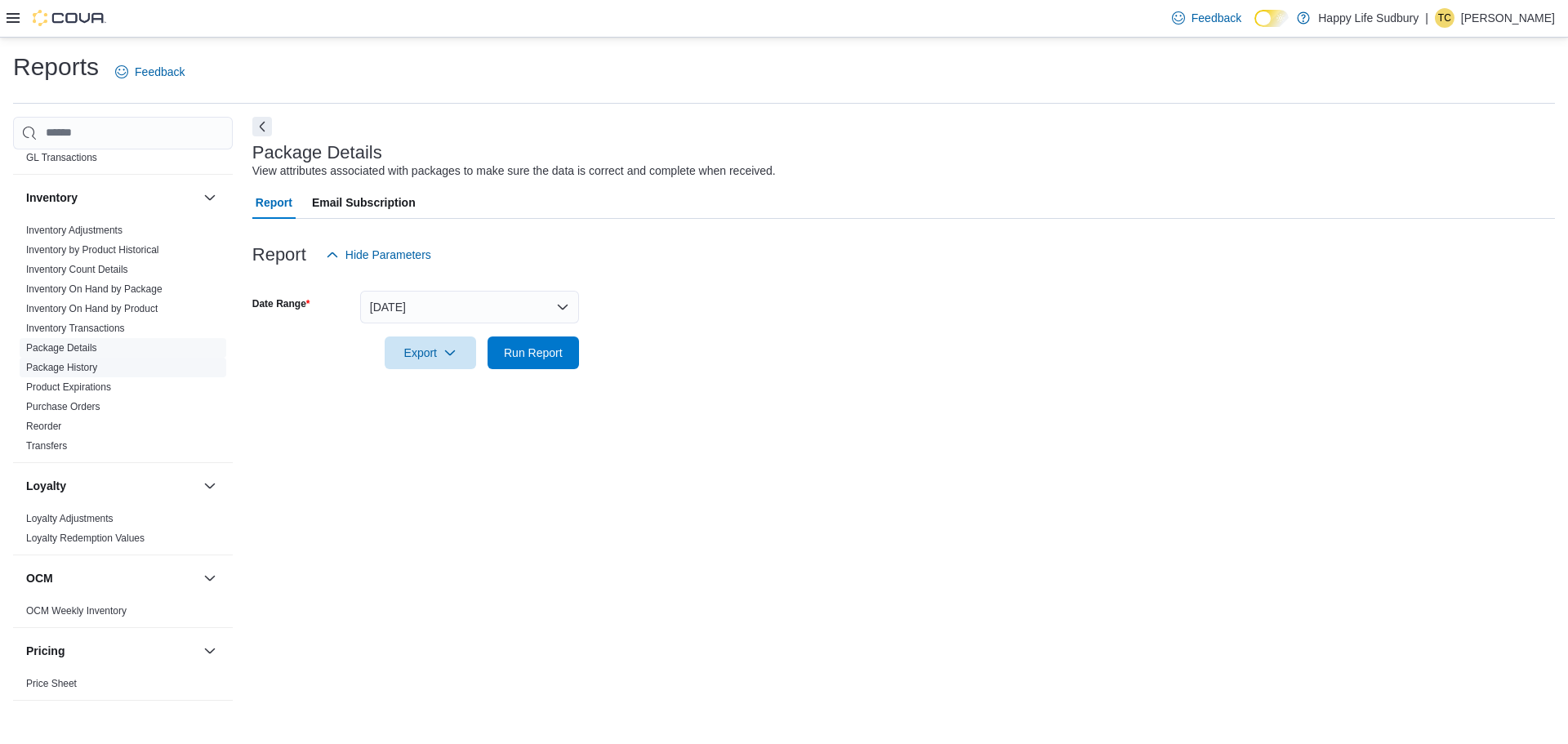
click at [85, 362] on link "Package History" at bounding box center [62, 367] width 71 height 12
click at [85, 382] on link "Product Expirations" at bounding box center [68, 387] width 85 height 12
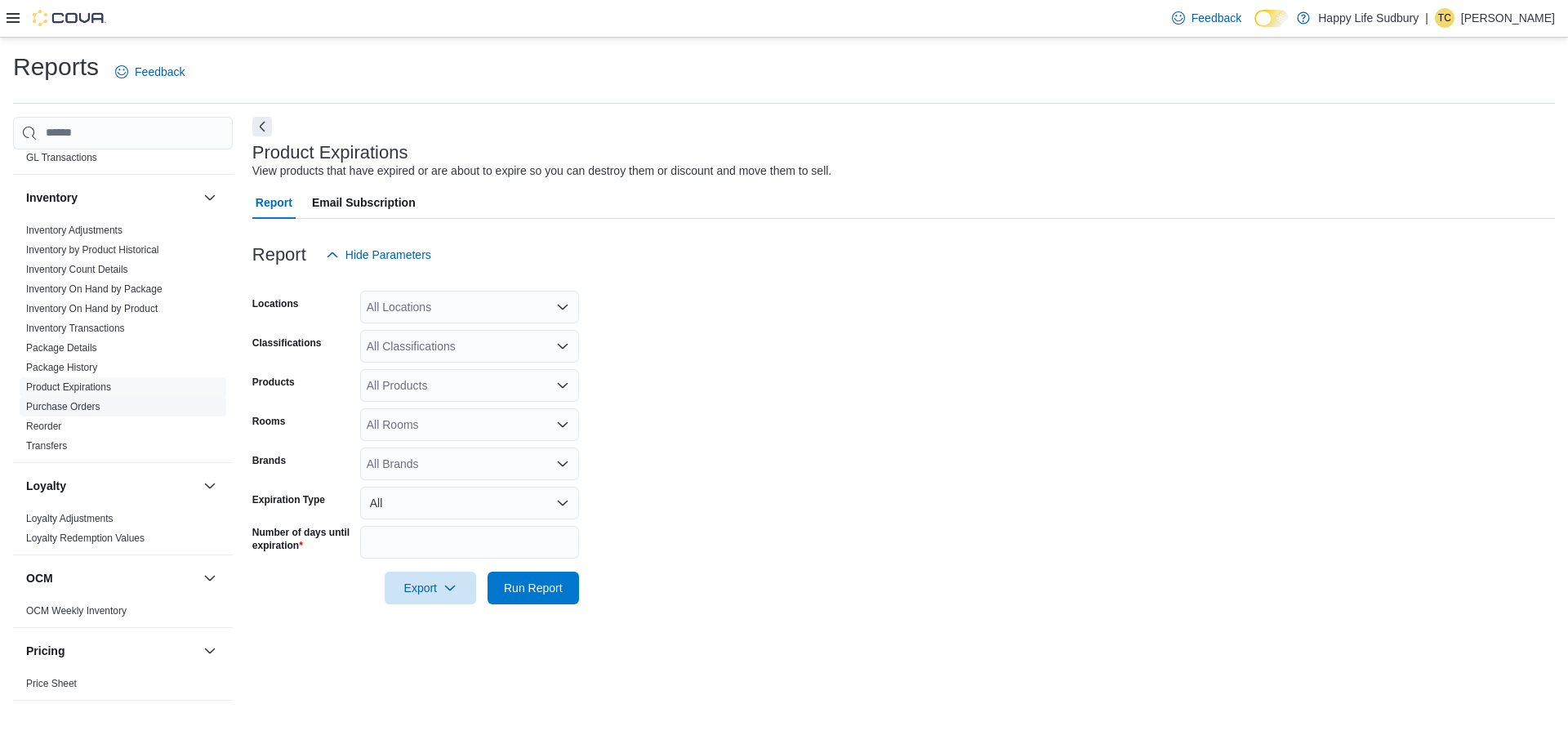
click at [85, 401] on link "Purchase Orders" at bounding box center [64, 406] width 75 height 12
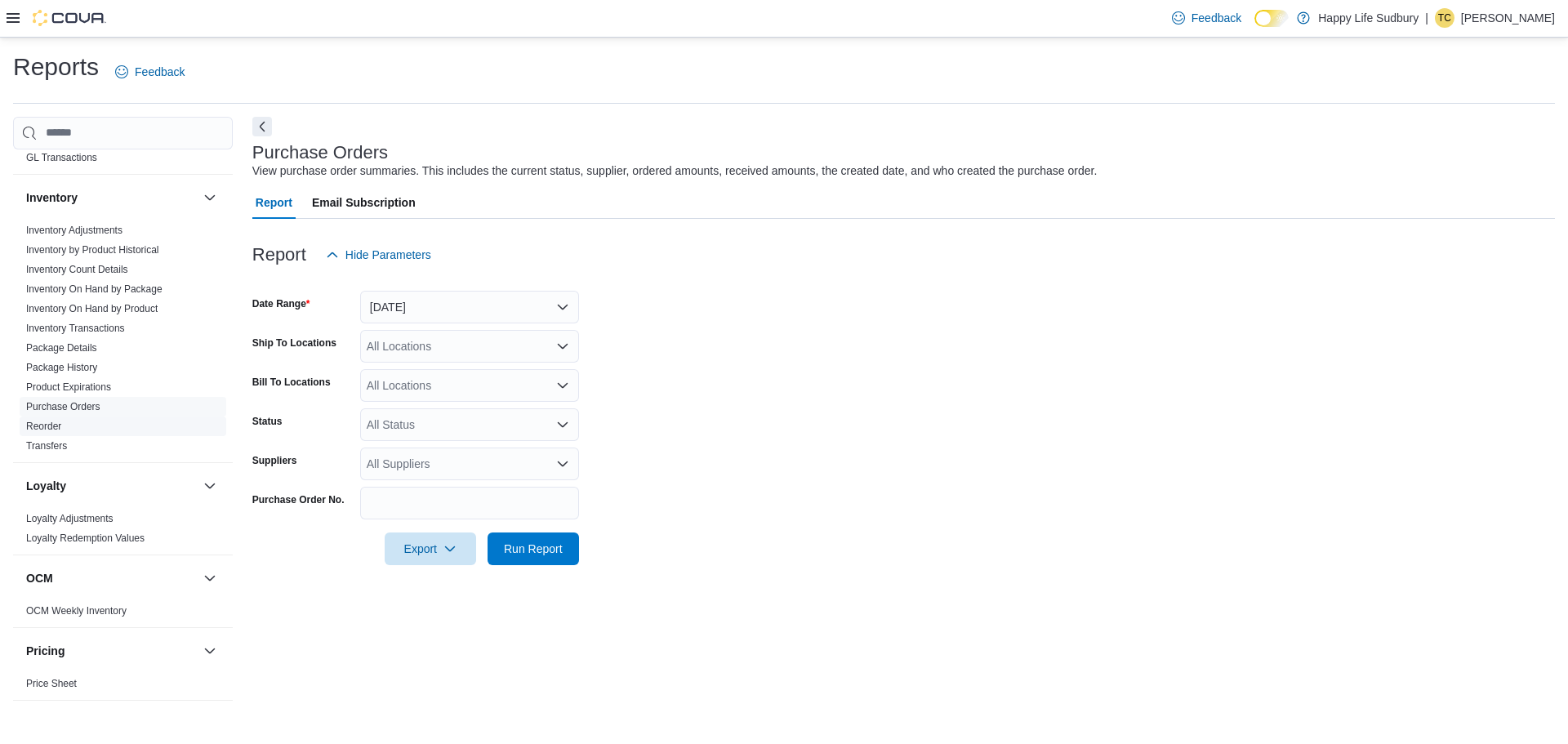
click at [45, 421] on link "Reorder" at bounding box center [44, 426] width 35 height 12
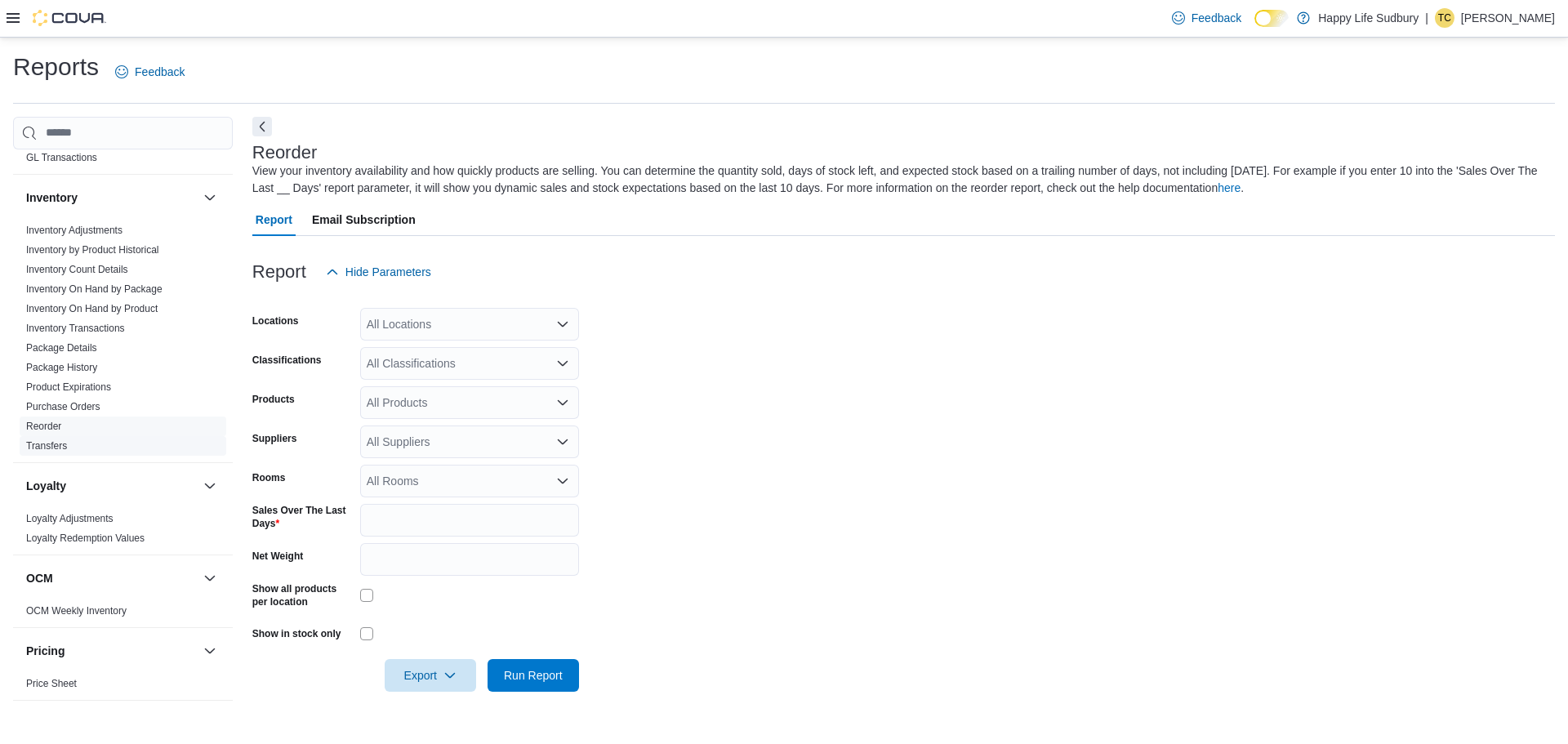
click at [45, 436] on span "Transfers" at bounding box center [123, 446] width 206 height 20
click at [48, 440] on link "Transfers" at bounding box center [46, 445] width 41 height 12
